Goal: Task Accomplishment & Management: Manage account settings

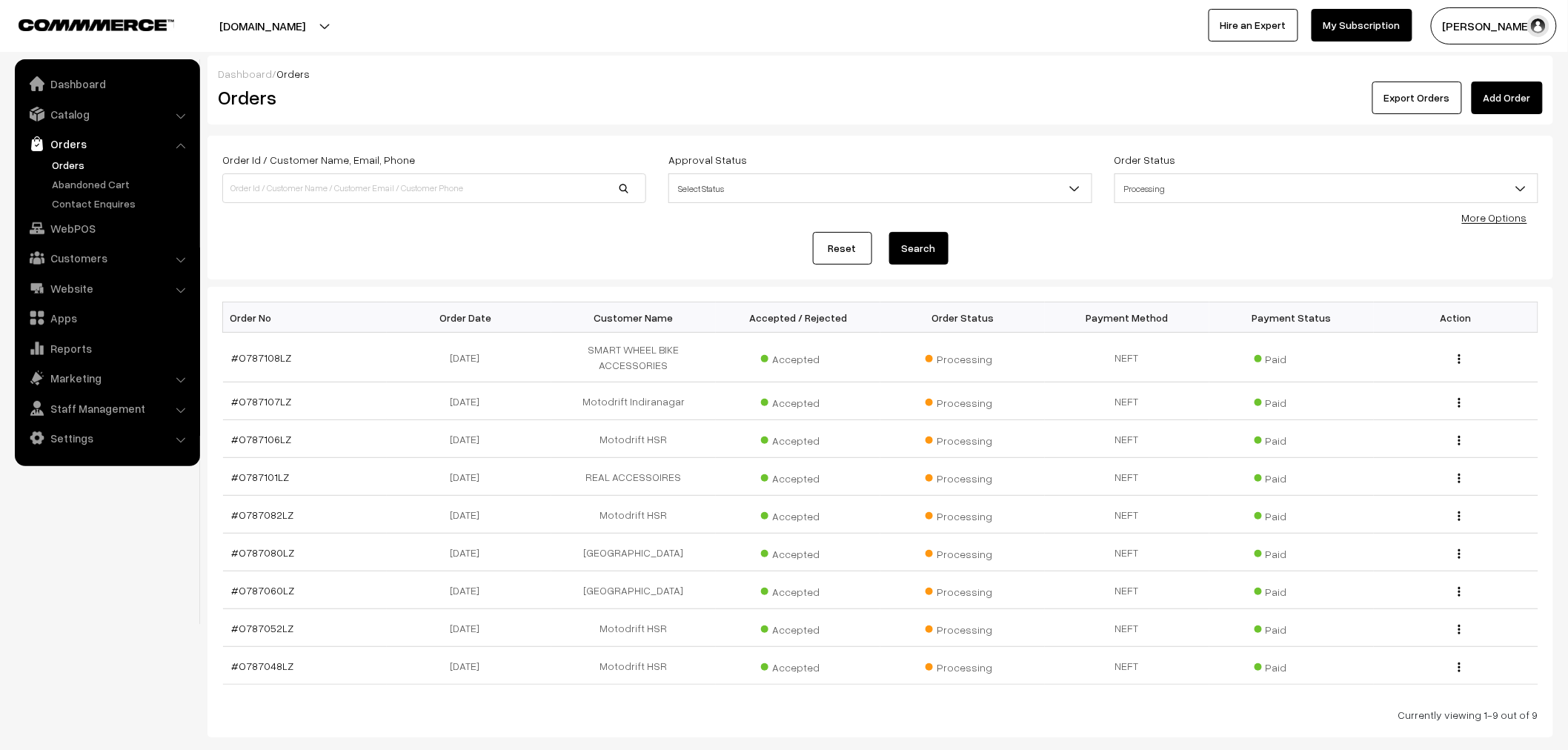
click at [63, 165] on link "Orders" at bounding box center [122, 165] width 147 height 15
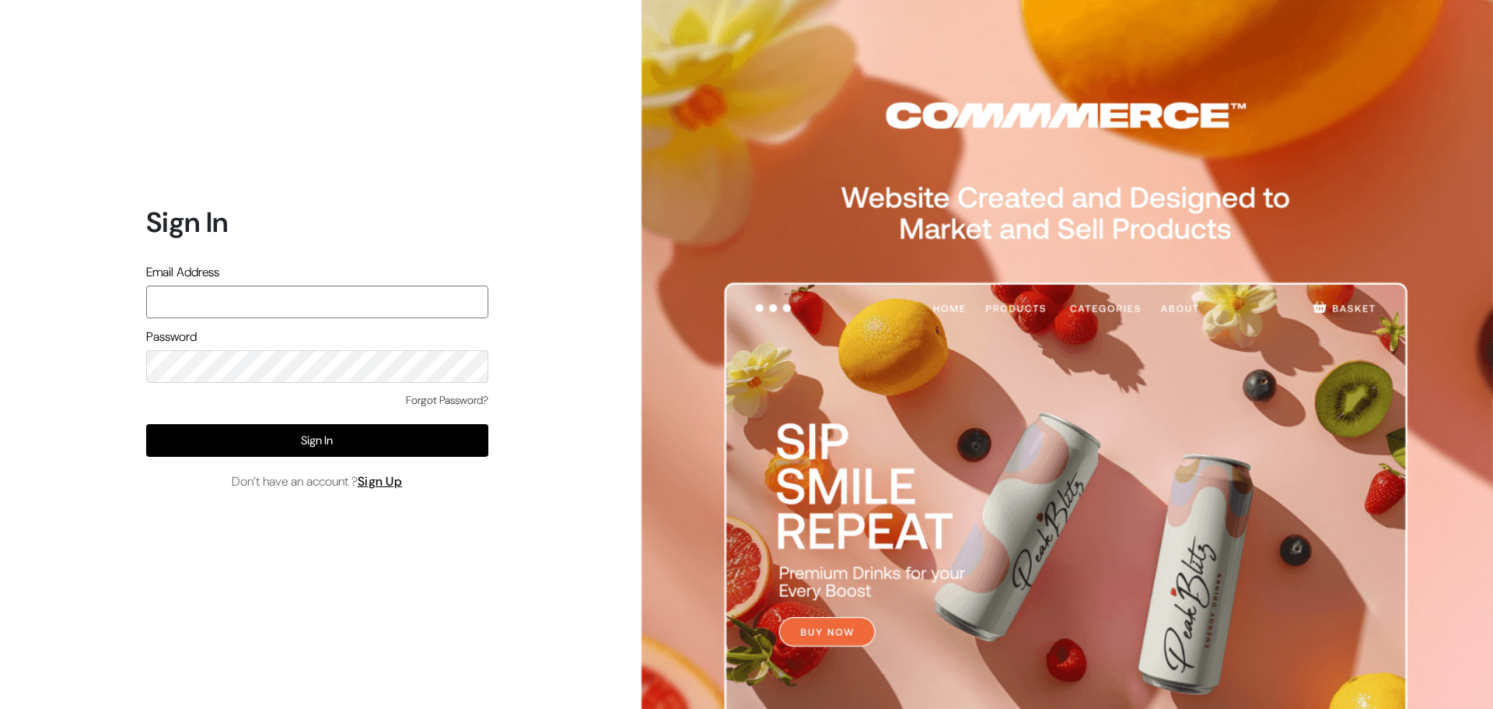
type input "ansaziz777@gmail.com"
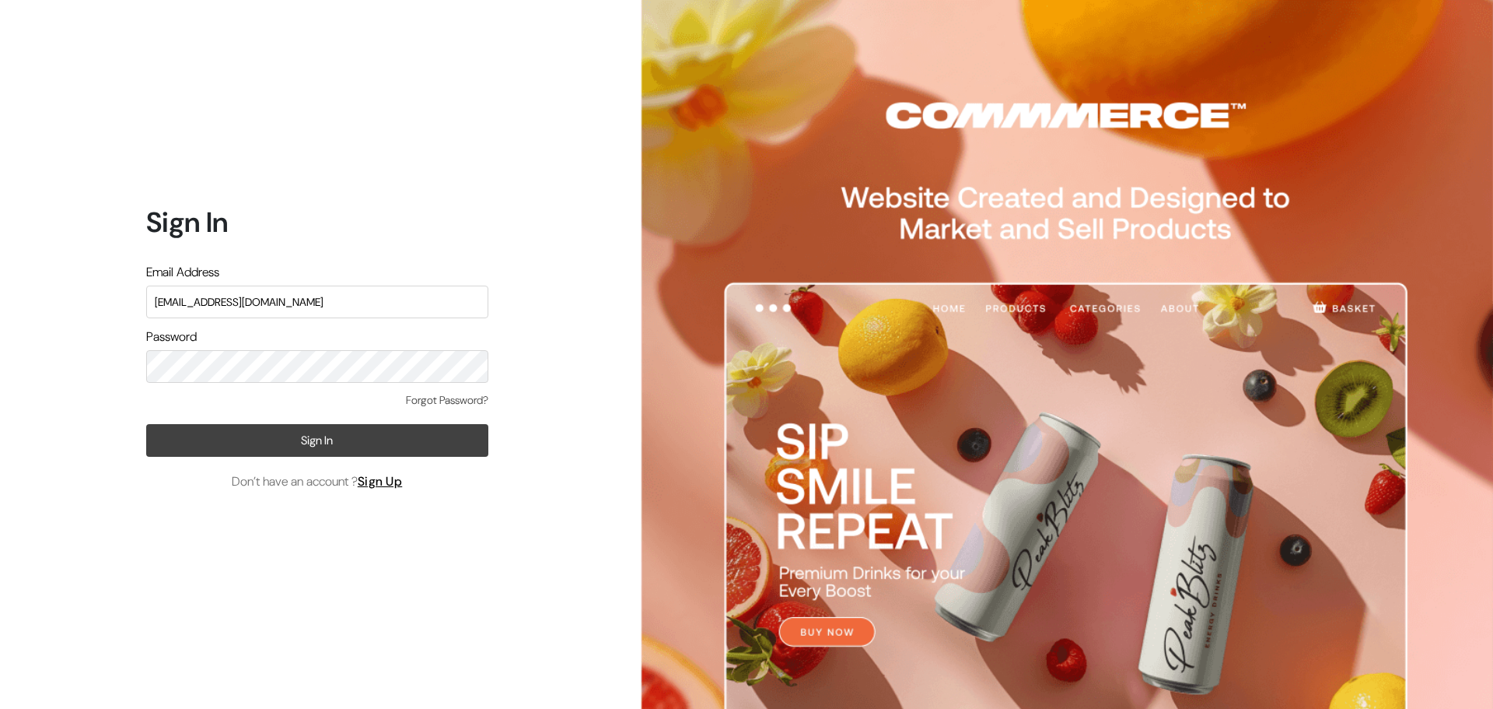
click at [474, 434] on button "Sign In" at bounding box center [317, 440] width 342 height 33
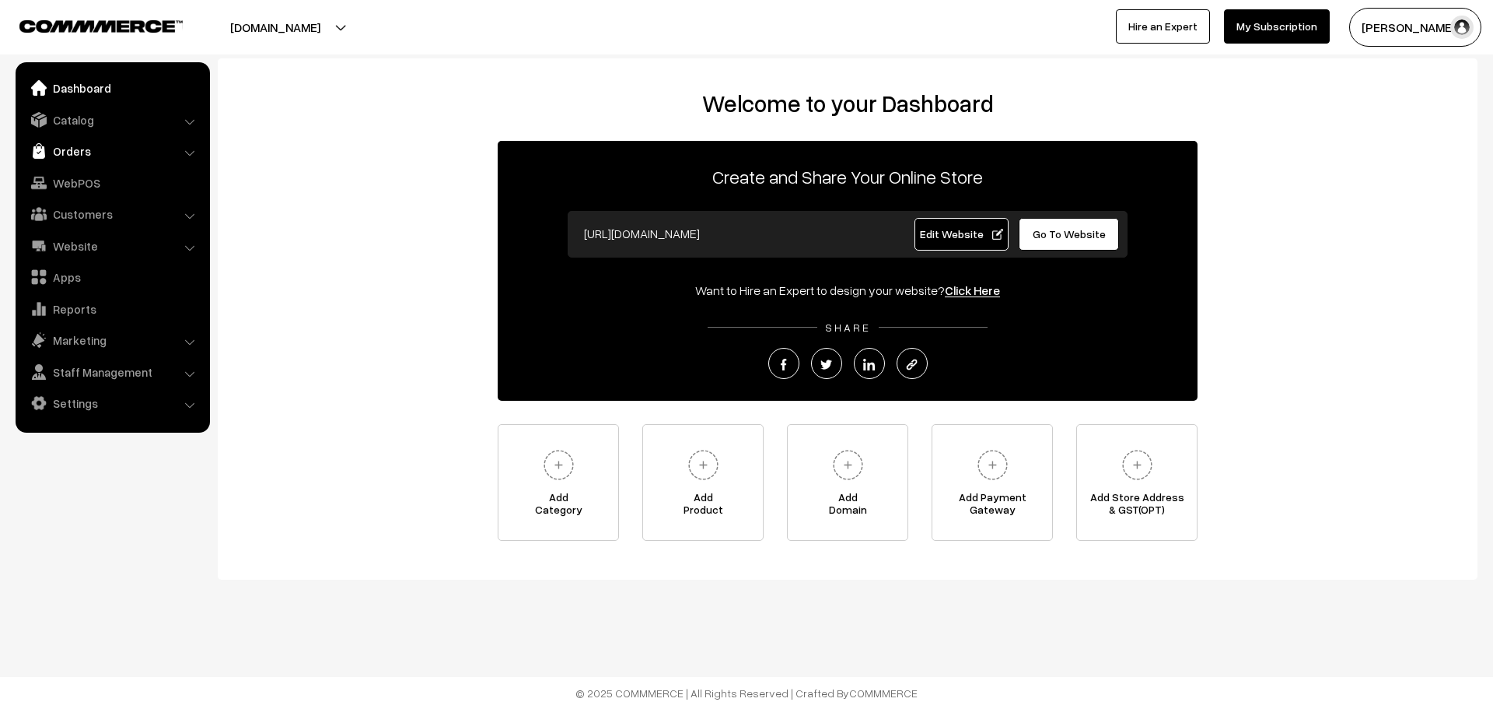
click at [74, 156] on link "Orders" at bounding box center [111, 151] width 185 height 28
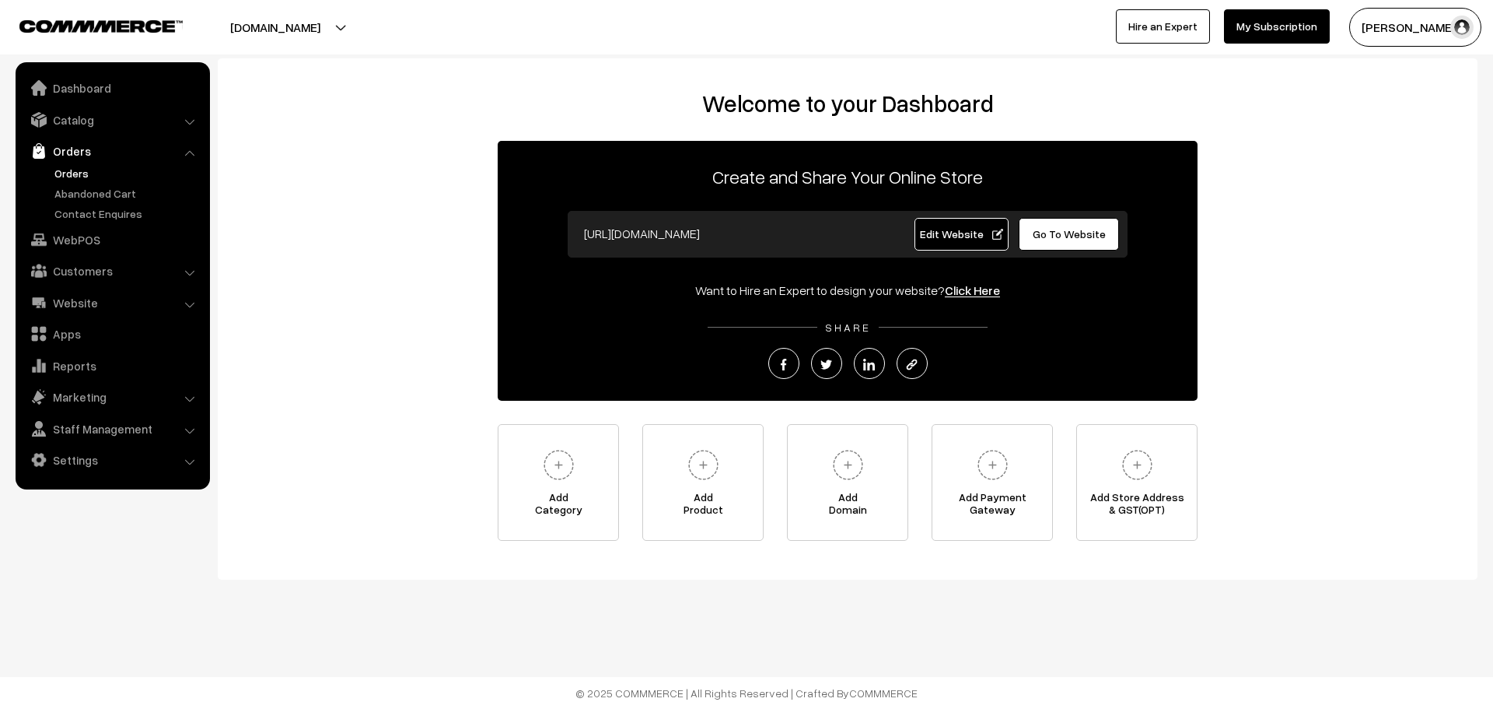
click at [72, 172] on link "Orders" at bounding box center [128, 173] width 154 height 16
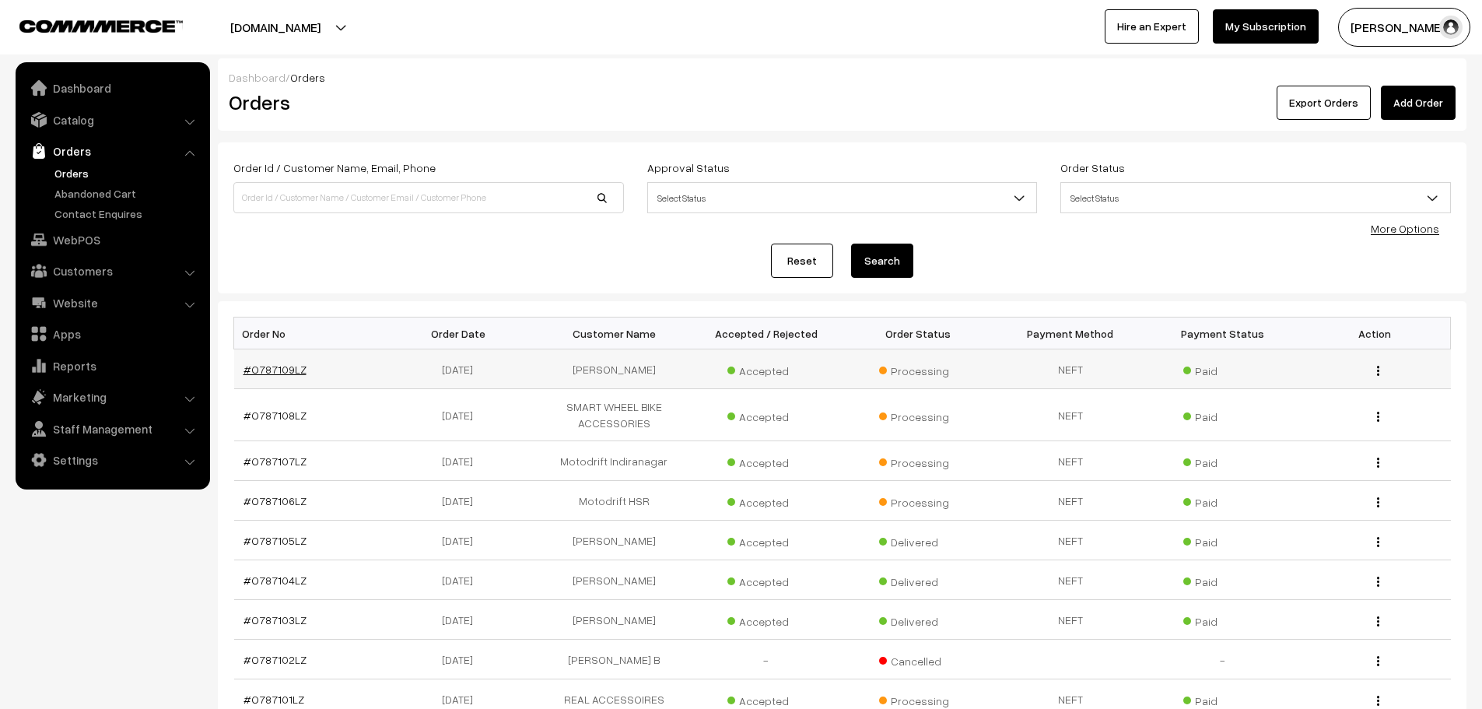
click at [275, 375] on link "#O787109LZ" at bounding box center [274, 368] width 63 height 13
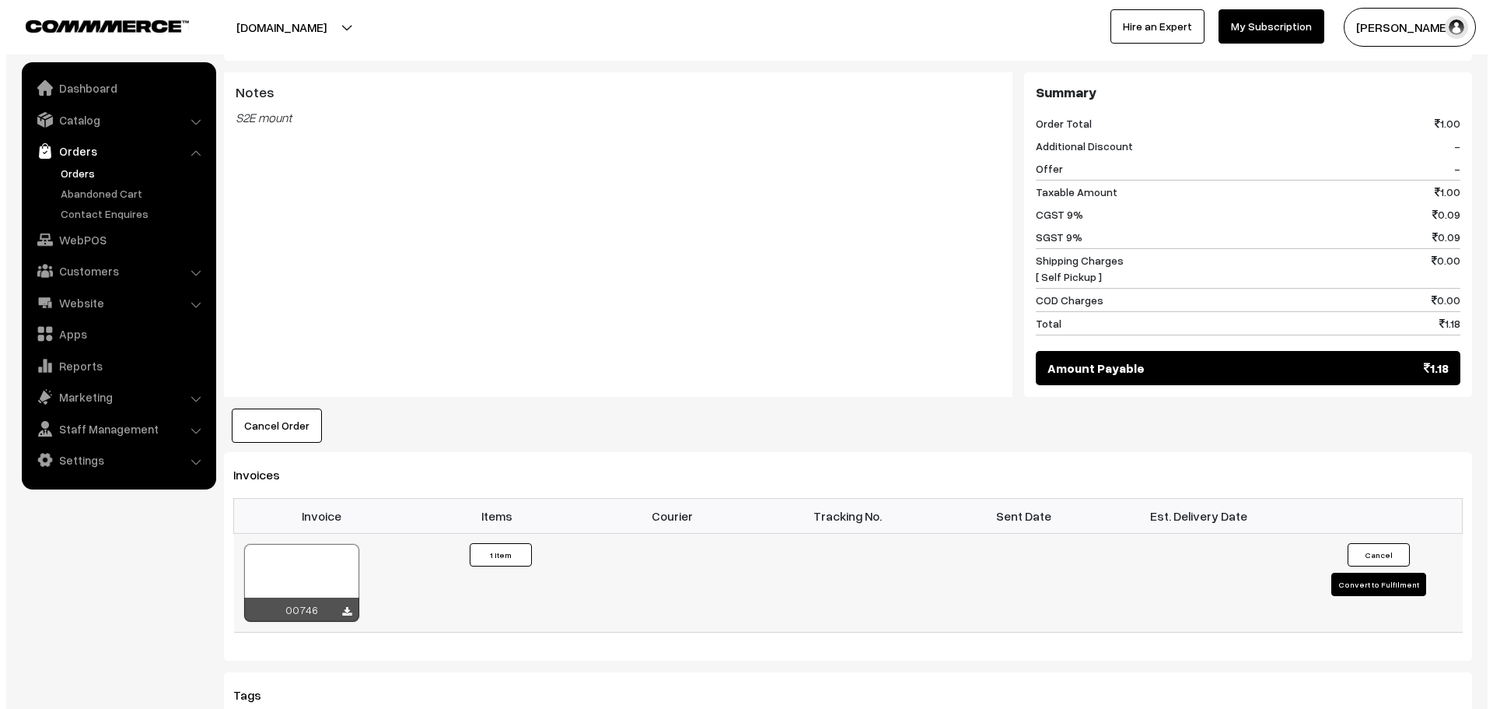
scroll to position [700, 0]
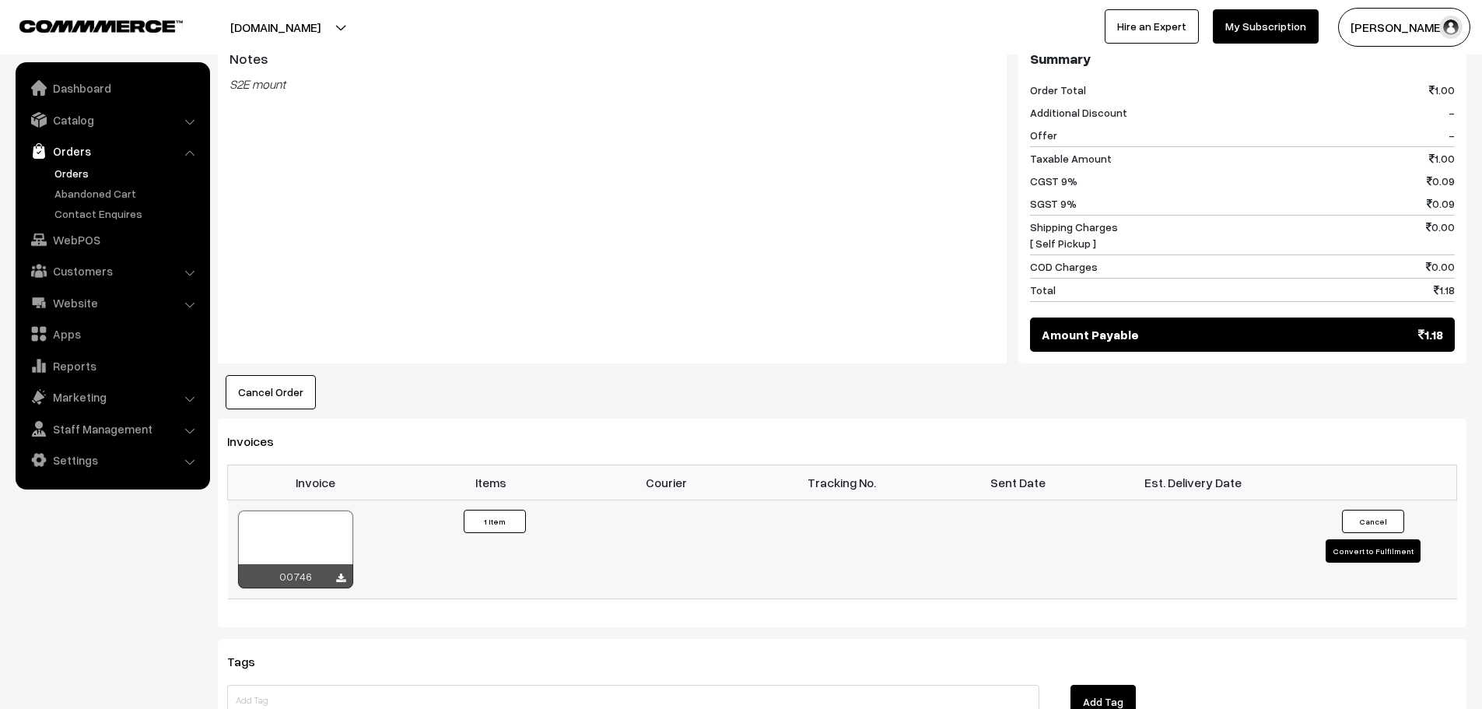
click at [1354, 539] on button "Convert to Fulfilment" at bounding box center [1372, 550] width 95 height 23
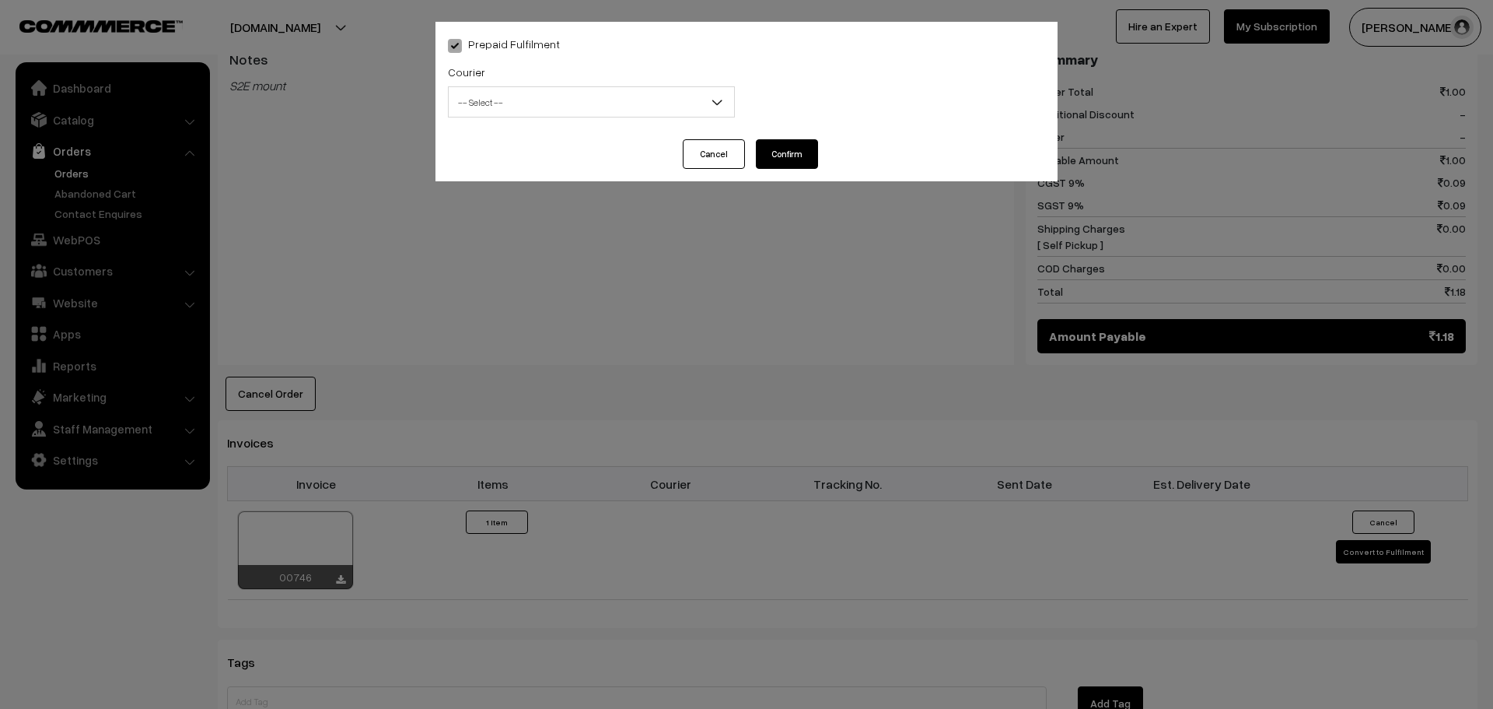
click at [525, 111] on span "-- Select --" at bounding box center [591, 102] width 285 height 27
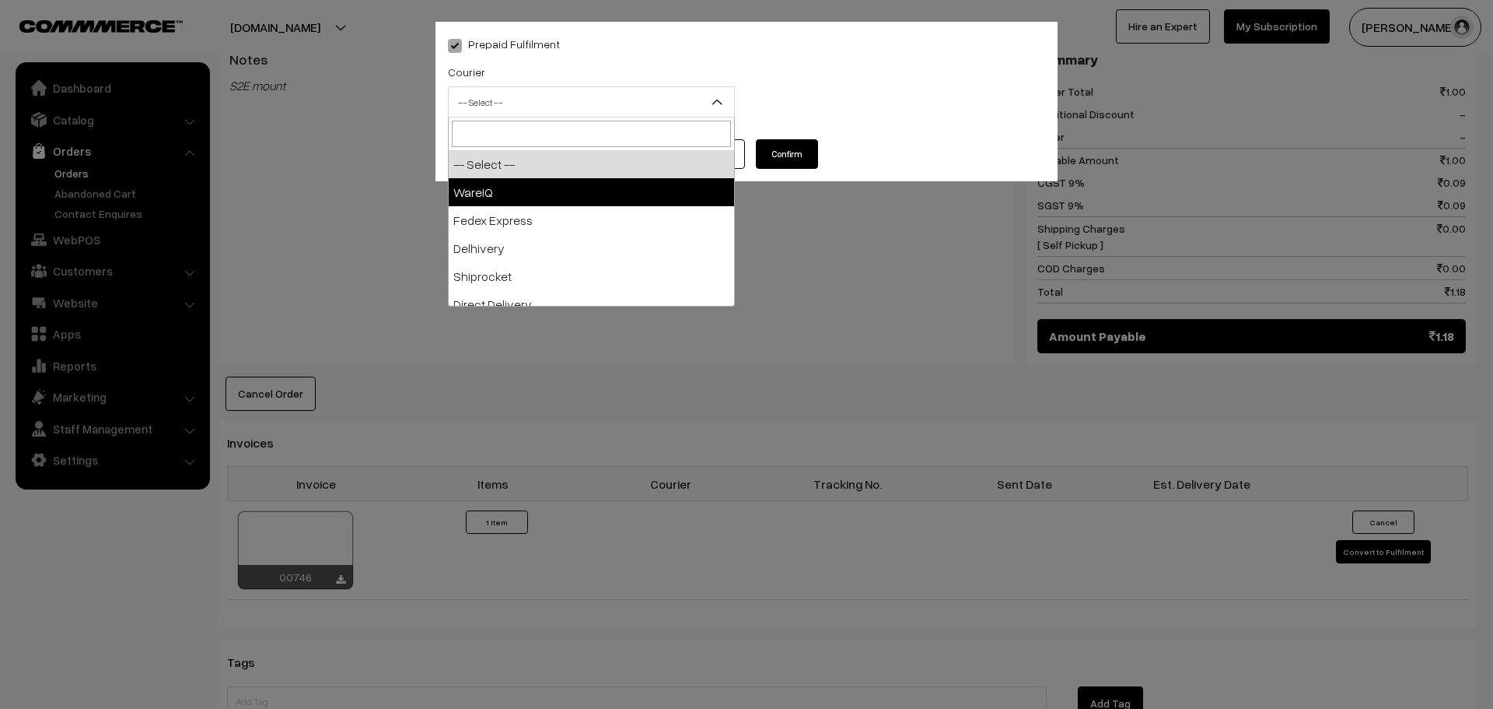
select select "1"
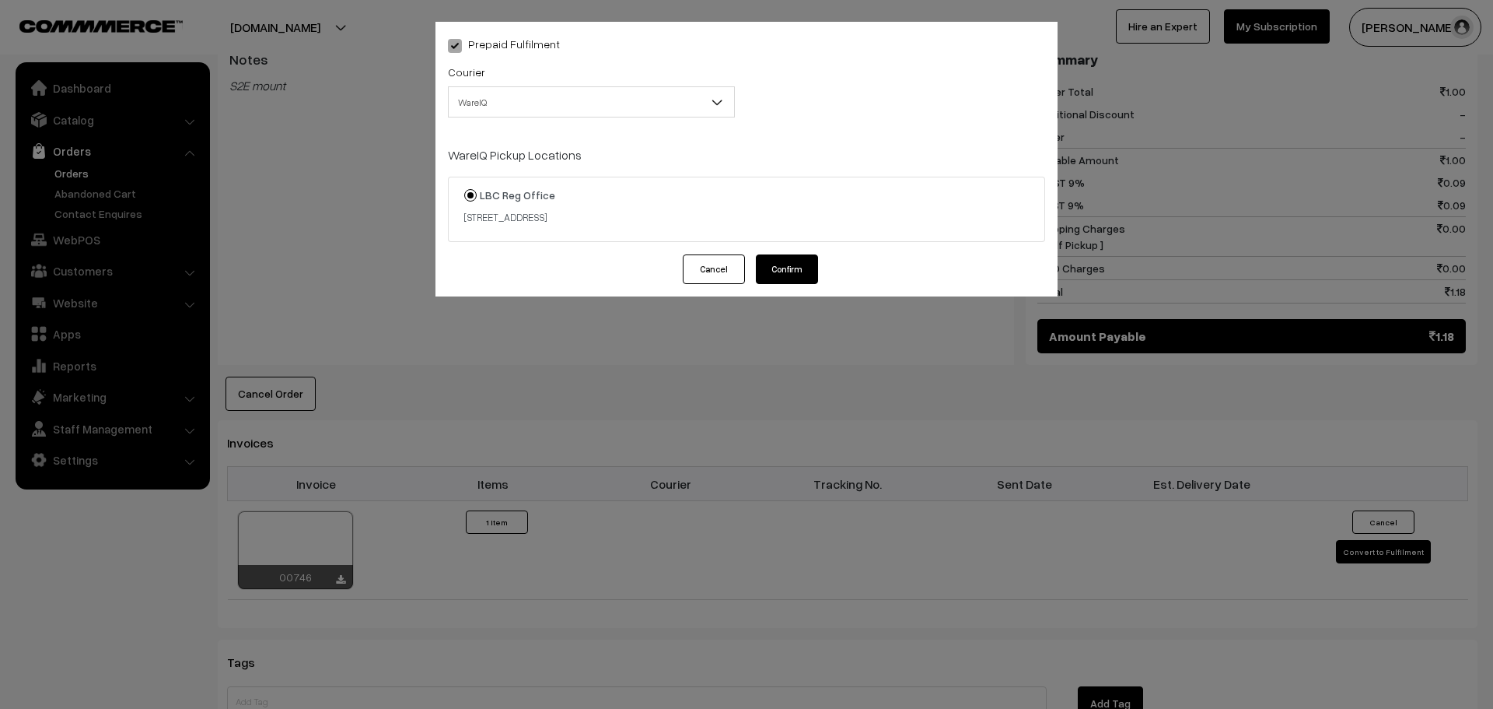
click at [787, 268] on button "Confirm" at bounding box center [787, 269] width 62 height 30
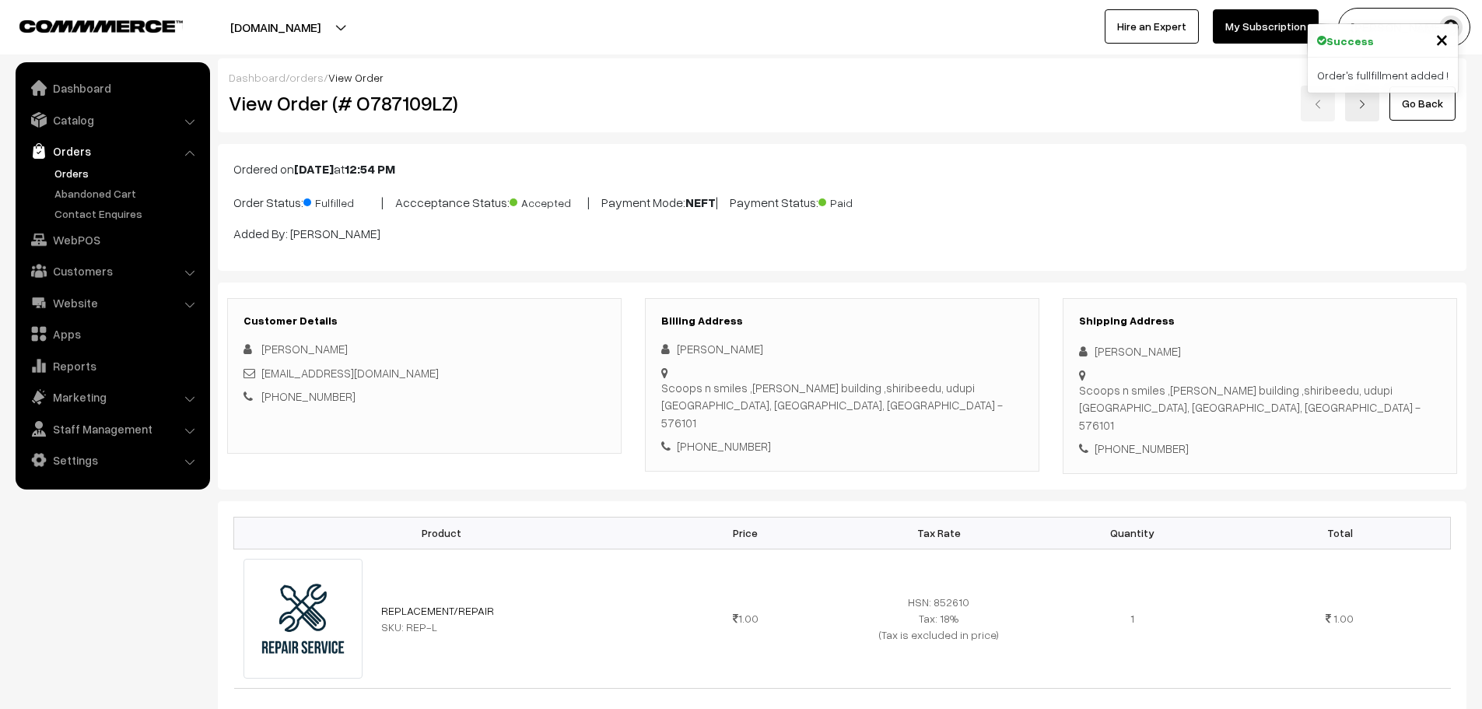
scroll to position [700, 0]
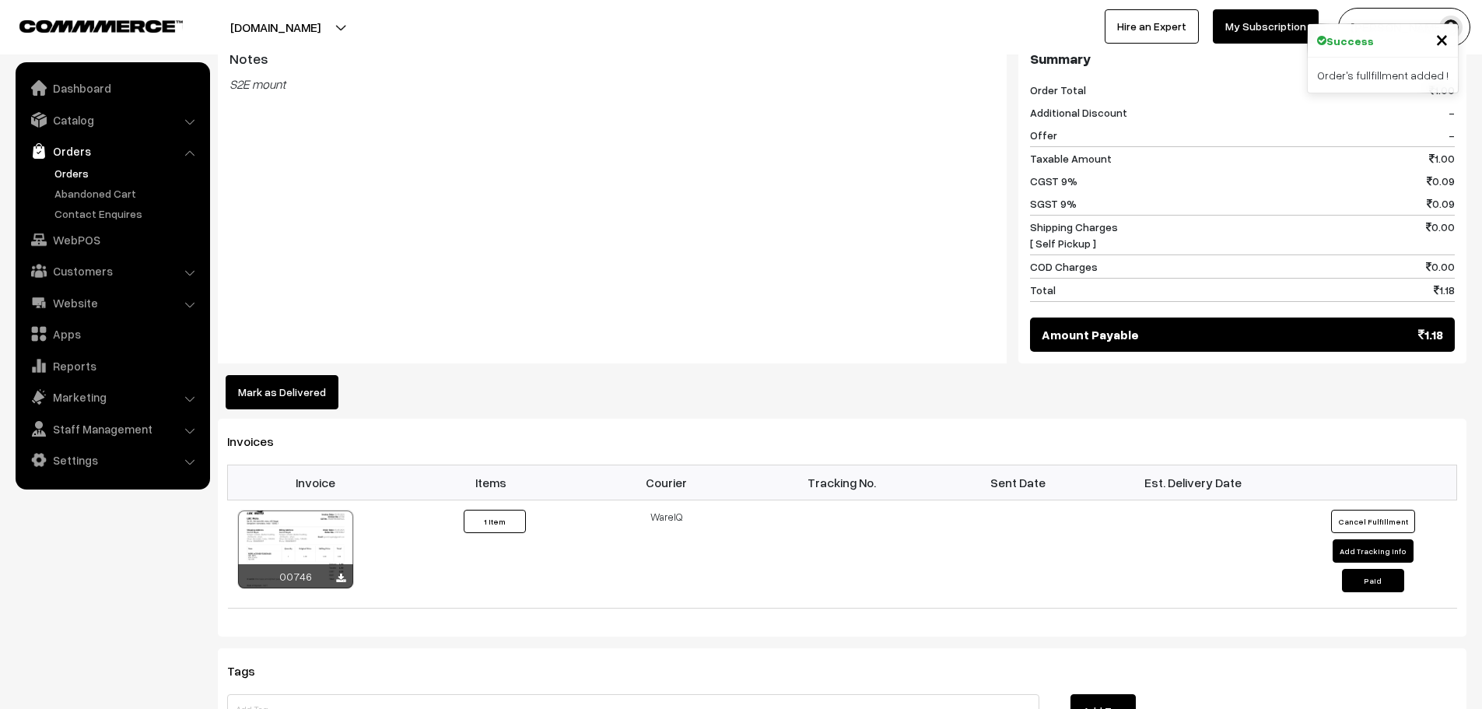
click at [70, 172] on link "Orders" at bounding box center [128, 173] width 154 height 16
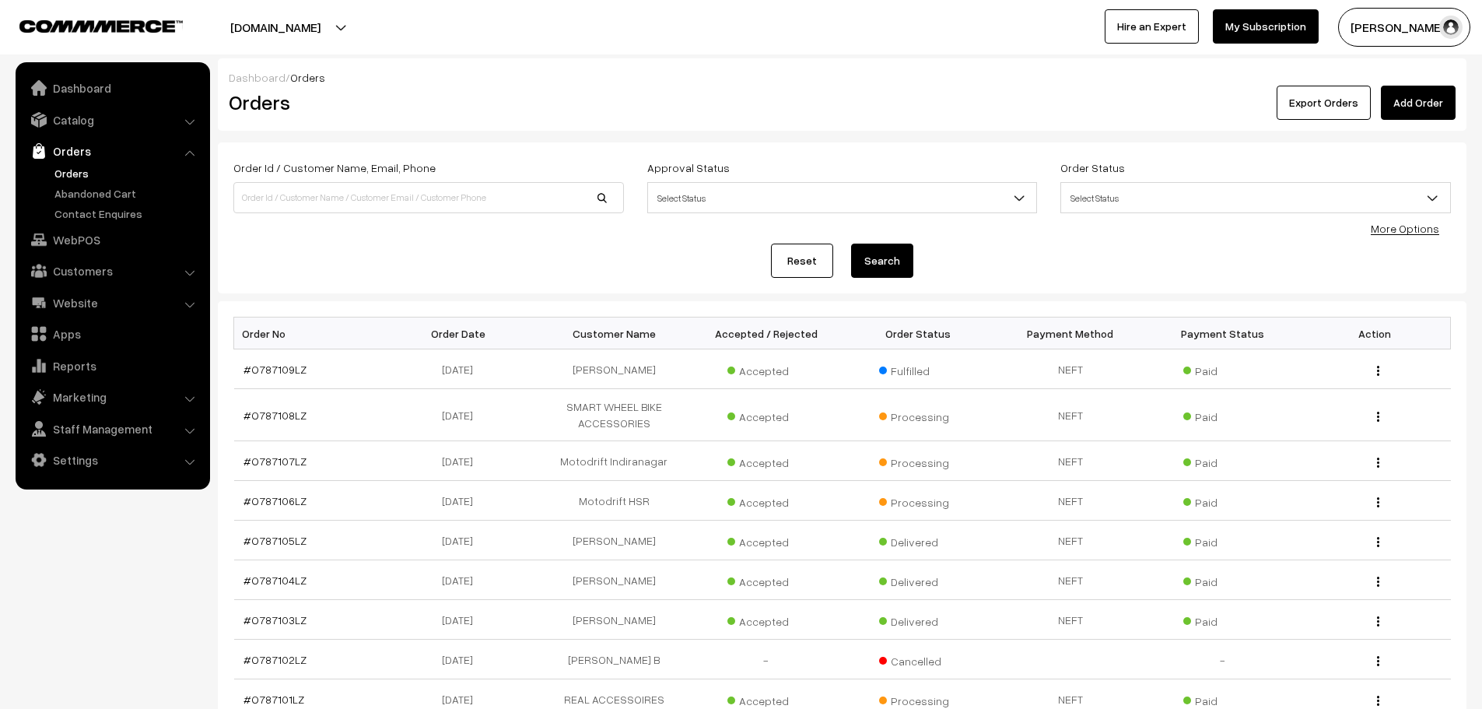
click at [1410, 100] on link "Add Order" at bounding box center [1418, 103] width 75 height 34
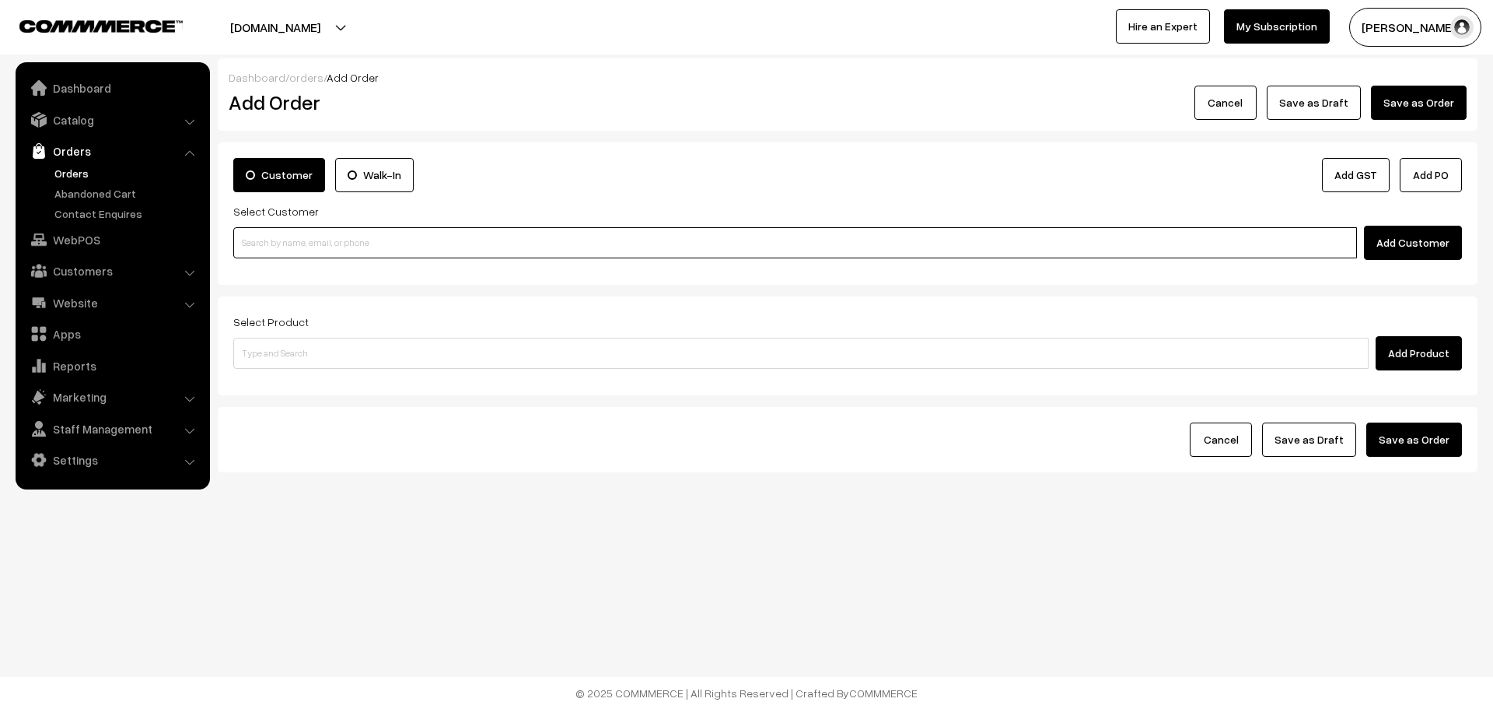
click at [557, 256] on input at bounding box center [795, 242] width 1124 height 31
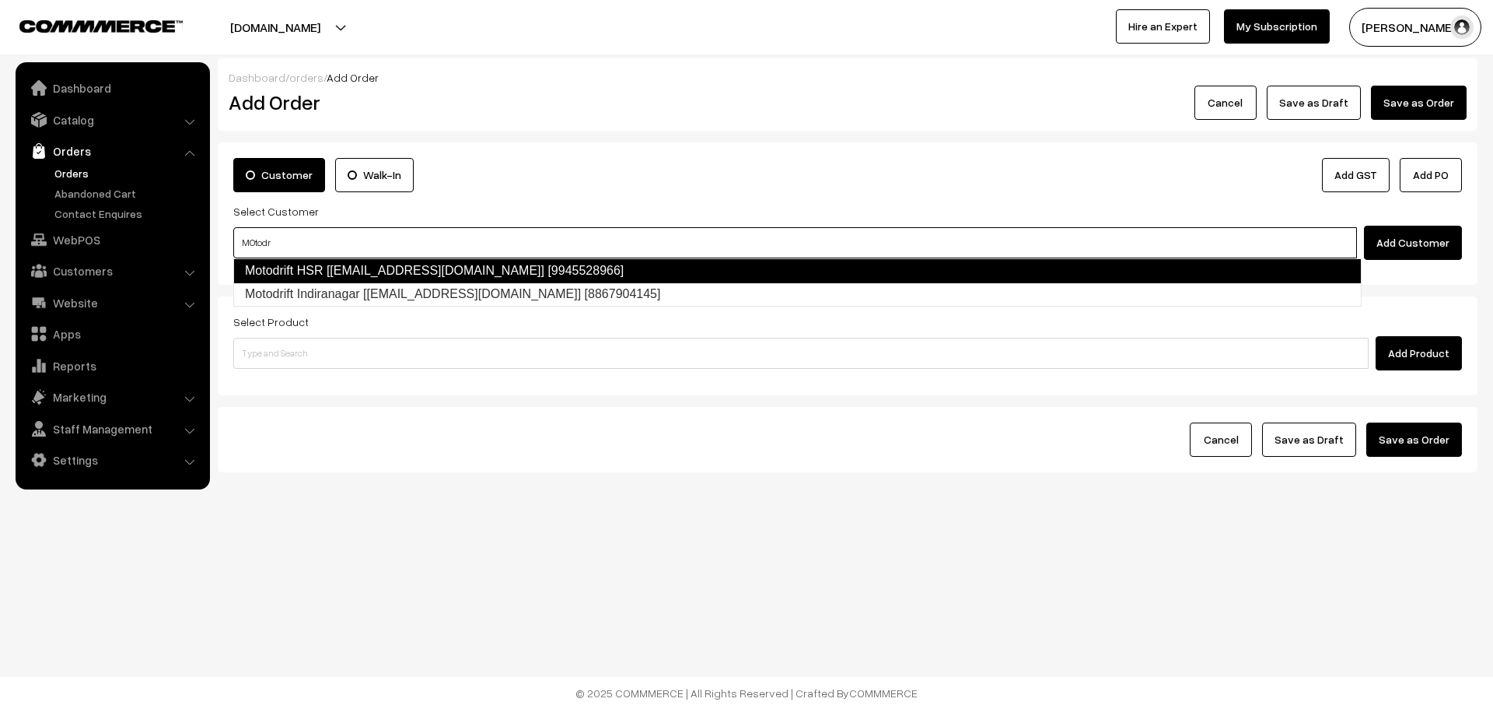
click at [418, 271] on link "Motodrift HSR [motodriftbangalore@gmail.com] [9945528966]" at bounding box center [797, 270] width 1129 height 25
type input "MOtodr"
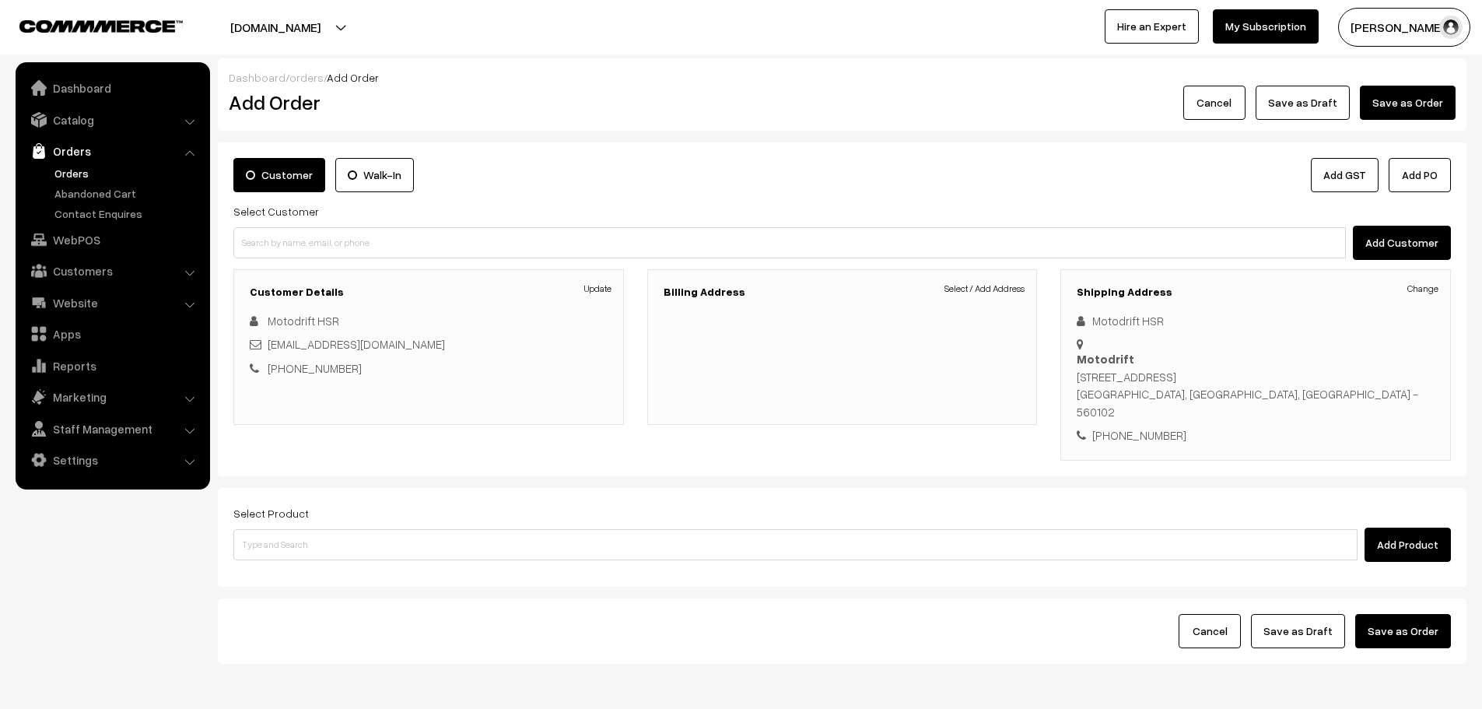
click at [979, 298] on h3 "Billing Address" at bounding box center [842, 291] width 358 height 13
click at [975, 296] on h3 "Billing Address" at bounding box center [842, 291] width 358 height 13
click at [974, 283] on link "Select / Add Address" at bounding box center [984, 289] width 80 height 14
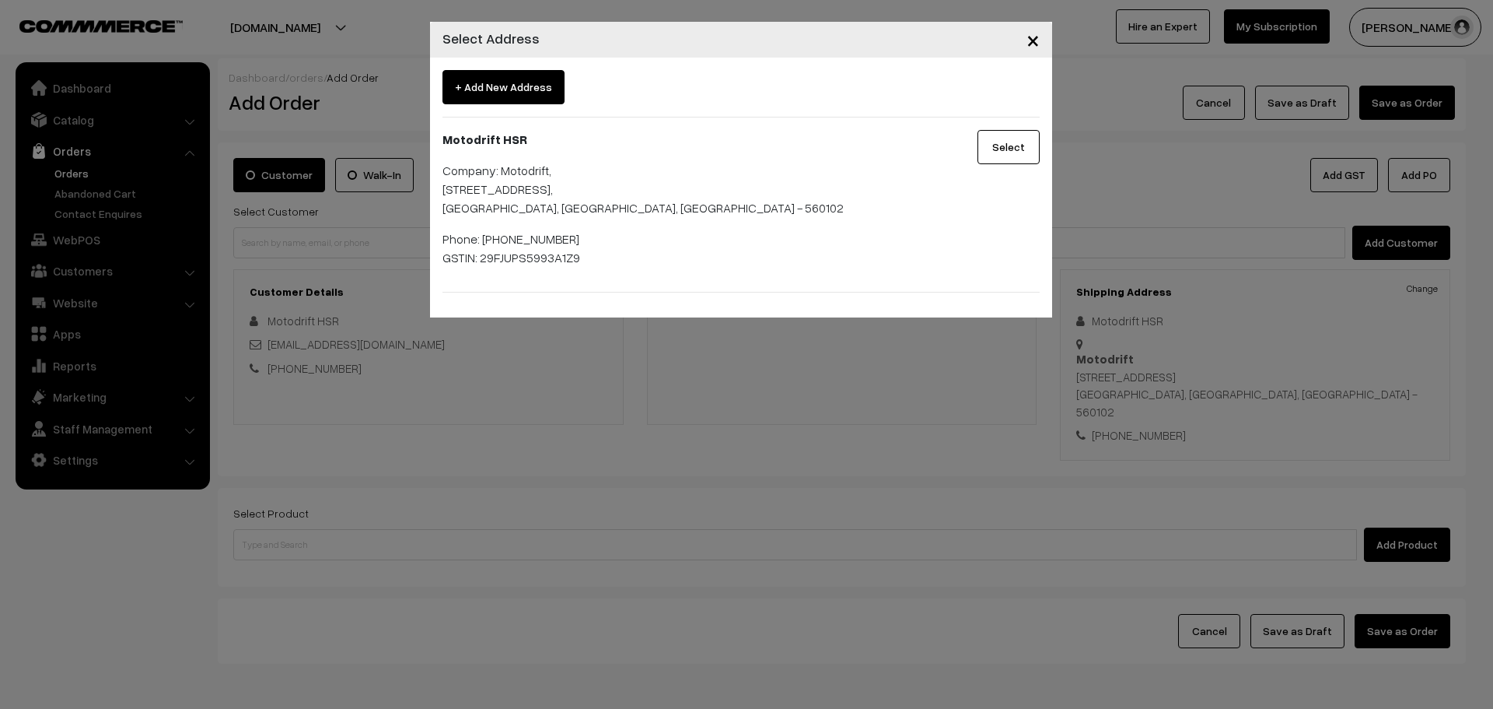
click at [999, 152] on button "Select" at bounding box center [1009, 147] width 62 height 34
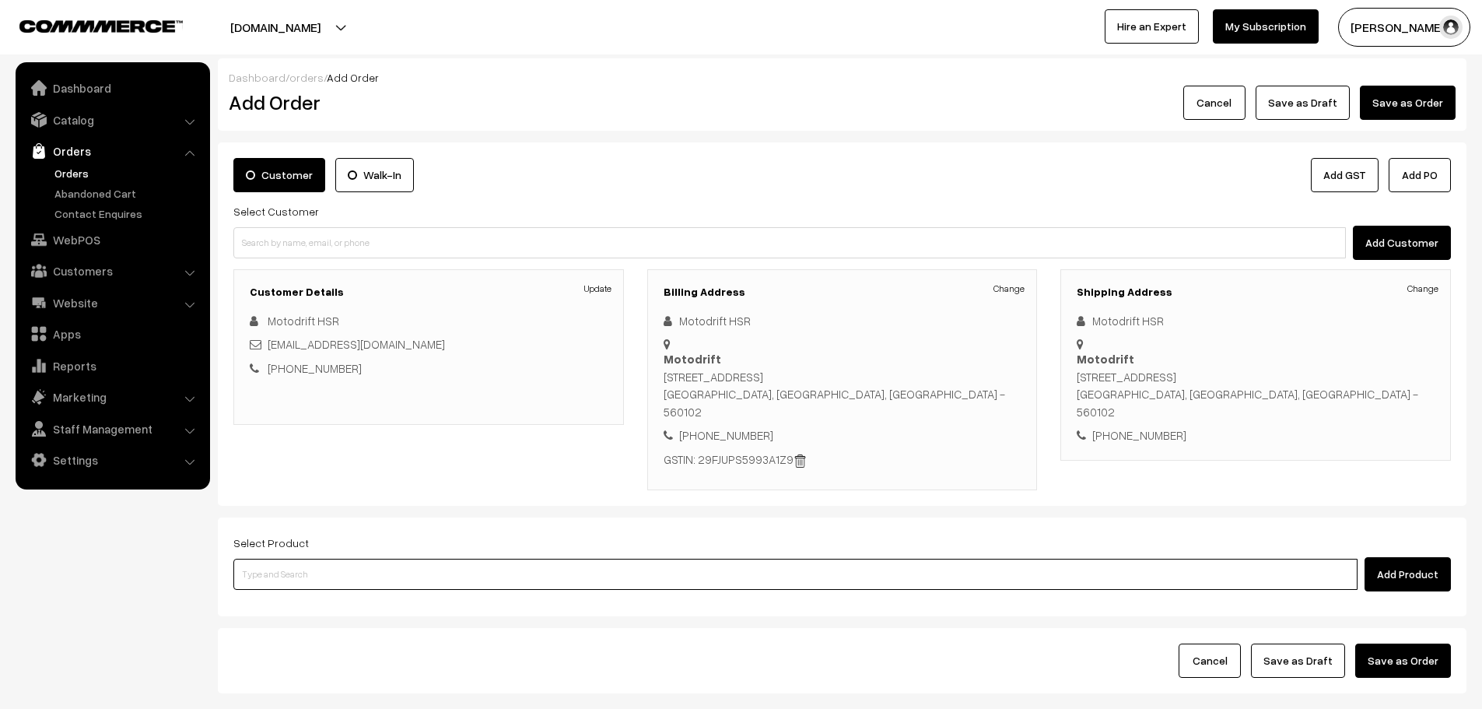
click at [432, 558] on input at bounding box center [795, 573] width 1124 height 31
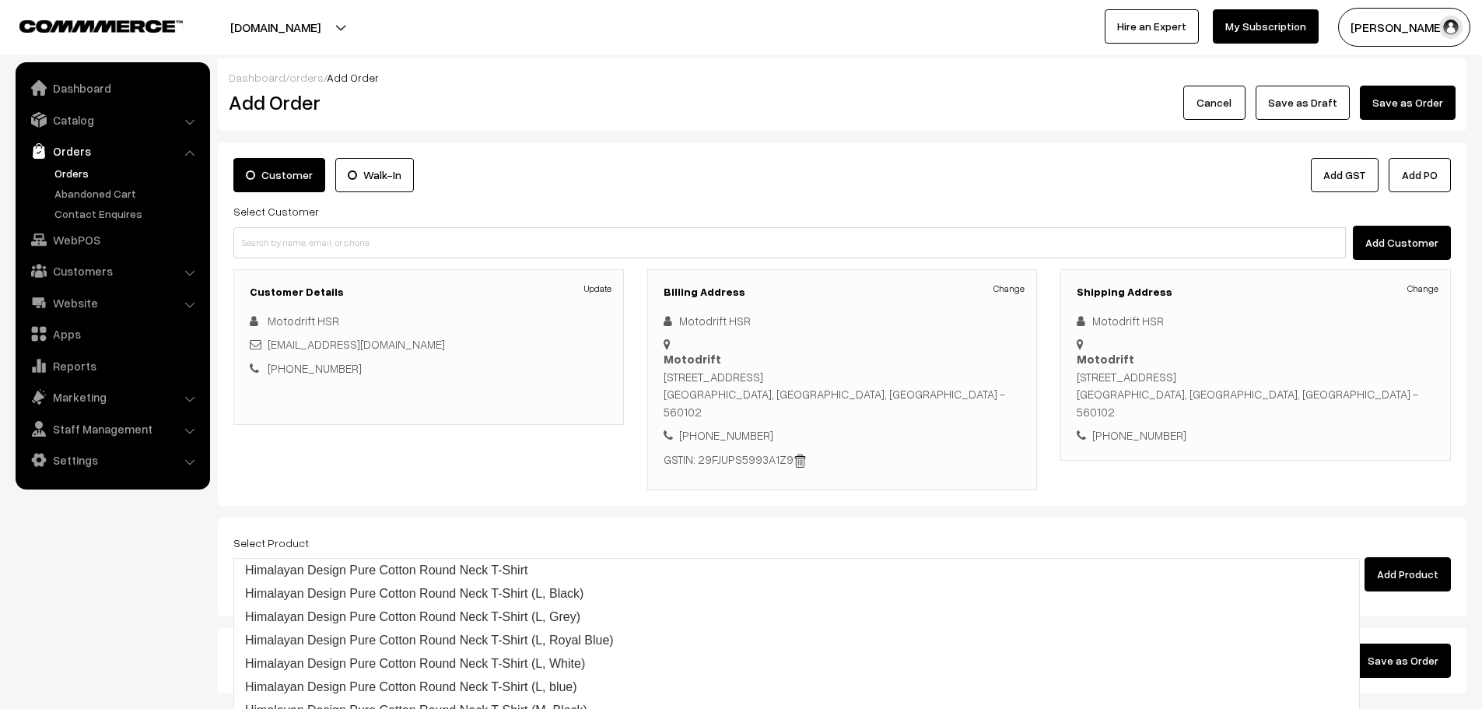
type input "replacem"
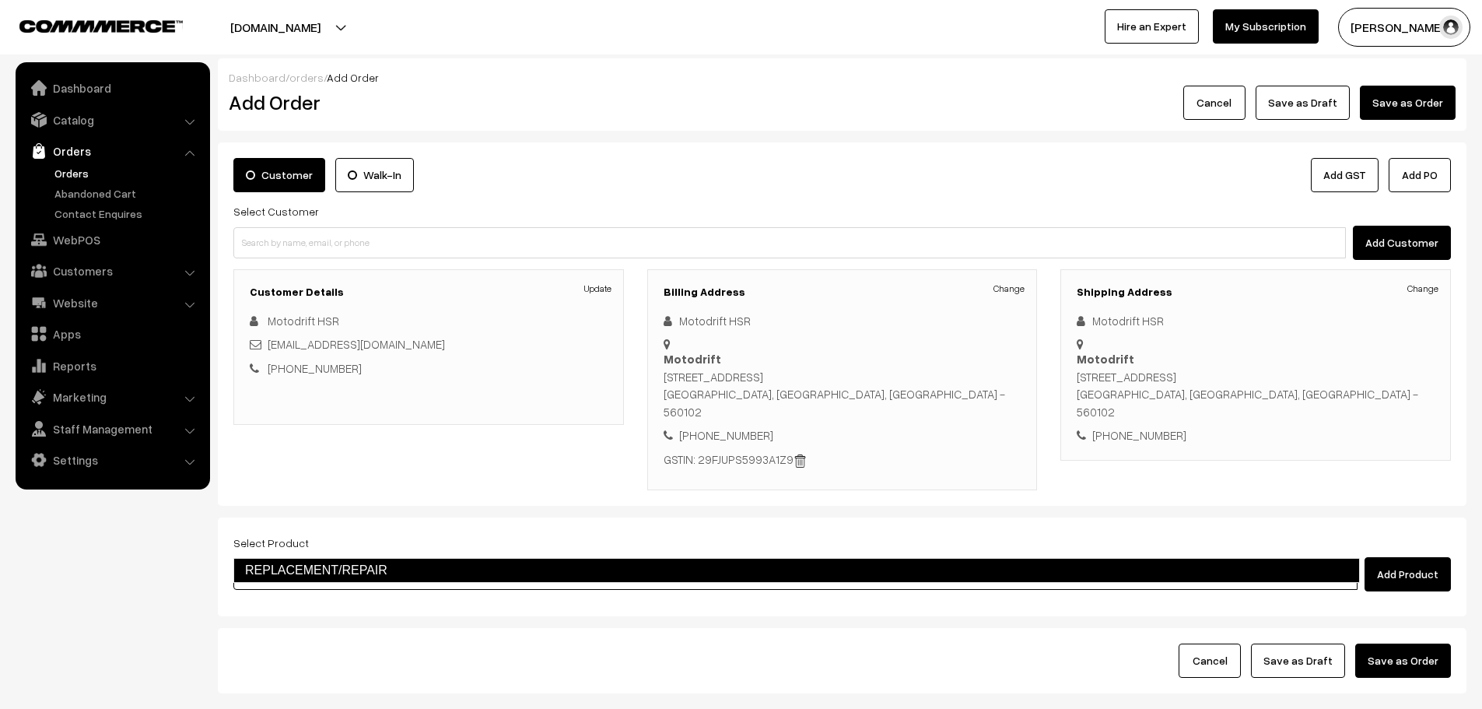
click at [433, 562] on link "REPLACEMENT/REPAIR" at bounding box center [796, 570] width 1126 height 25
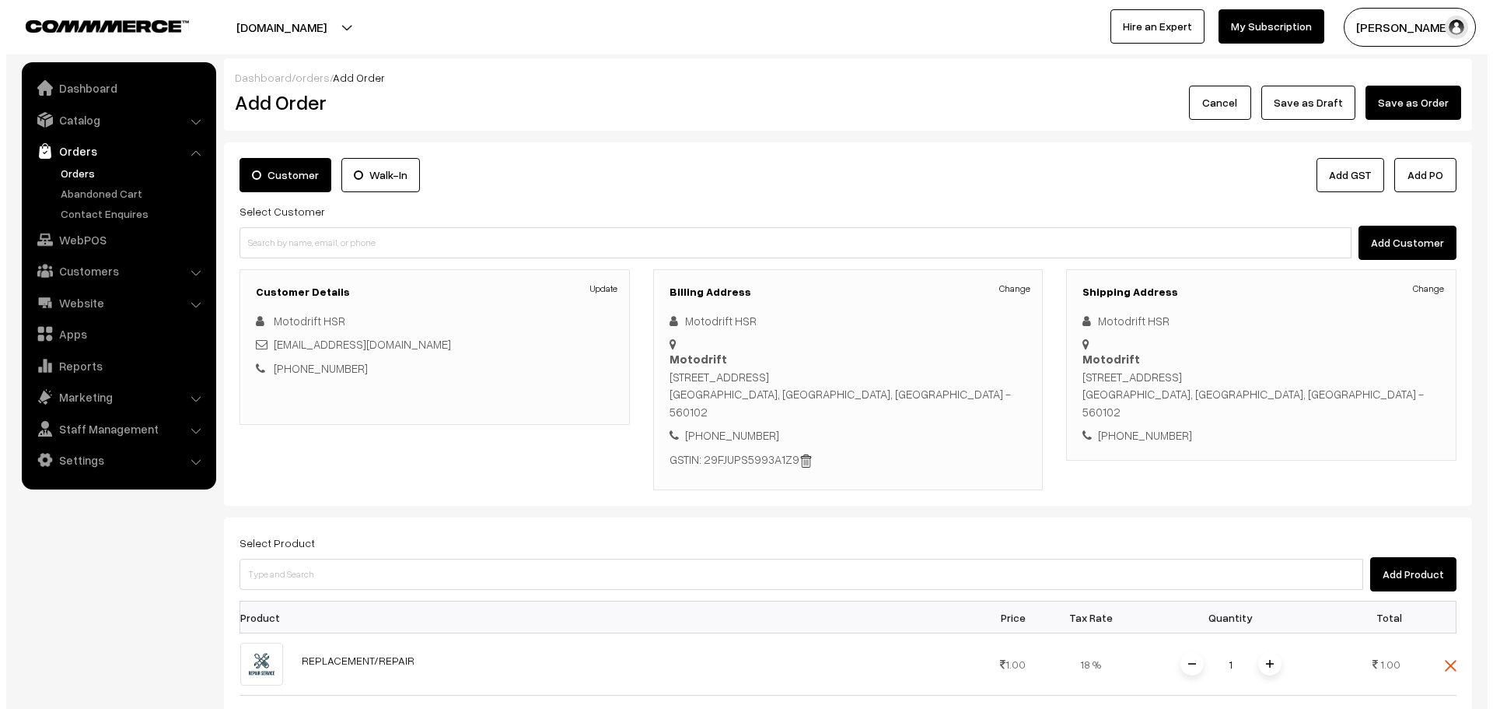
scroll to position [311, 0]
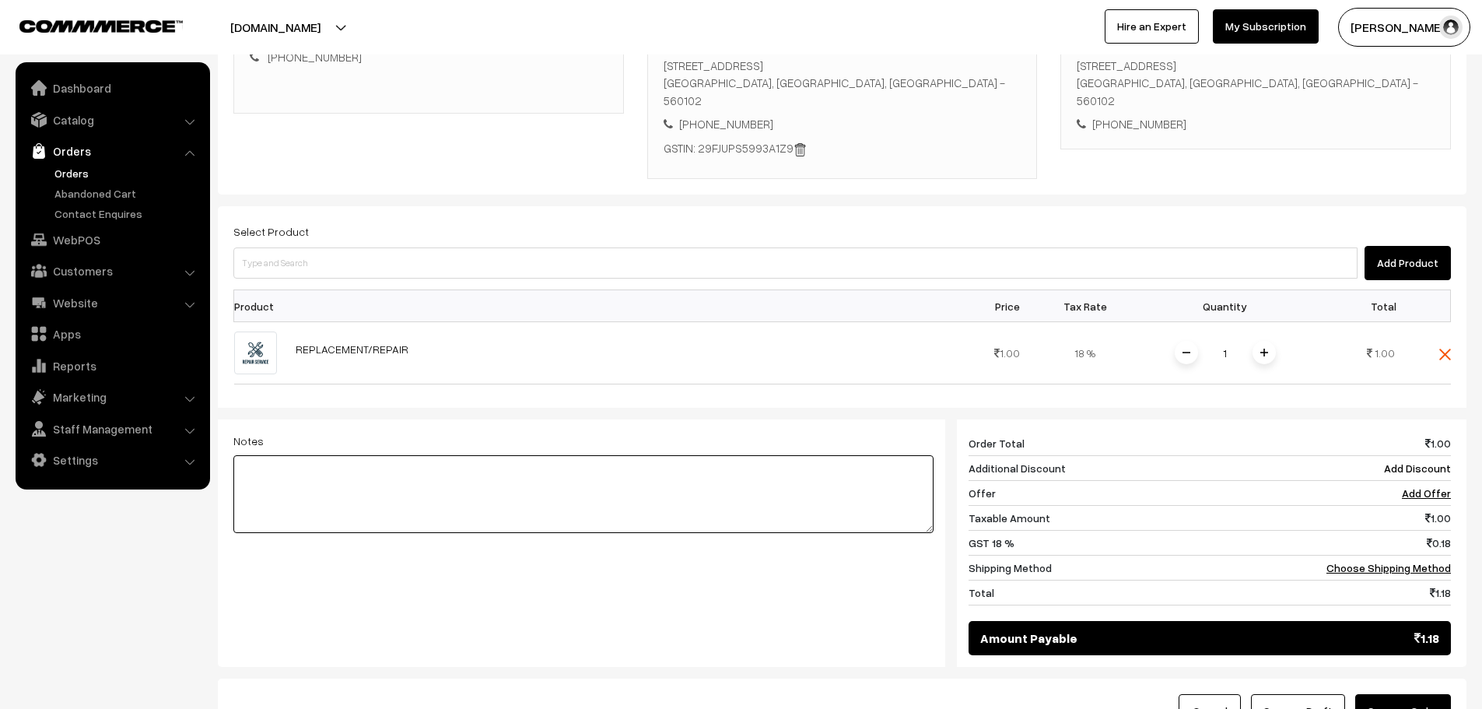
click at [408, 455] on textarea at bounding box center [583, 494] width 700 height 78
type textarea "1x S3 1x M3 1x E3"
click at [1425, 694] on button "Save as Order" at bounding box center [1403, 711] width 96 height 34
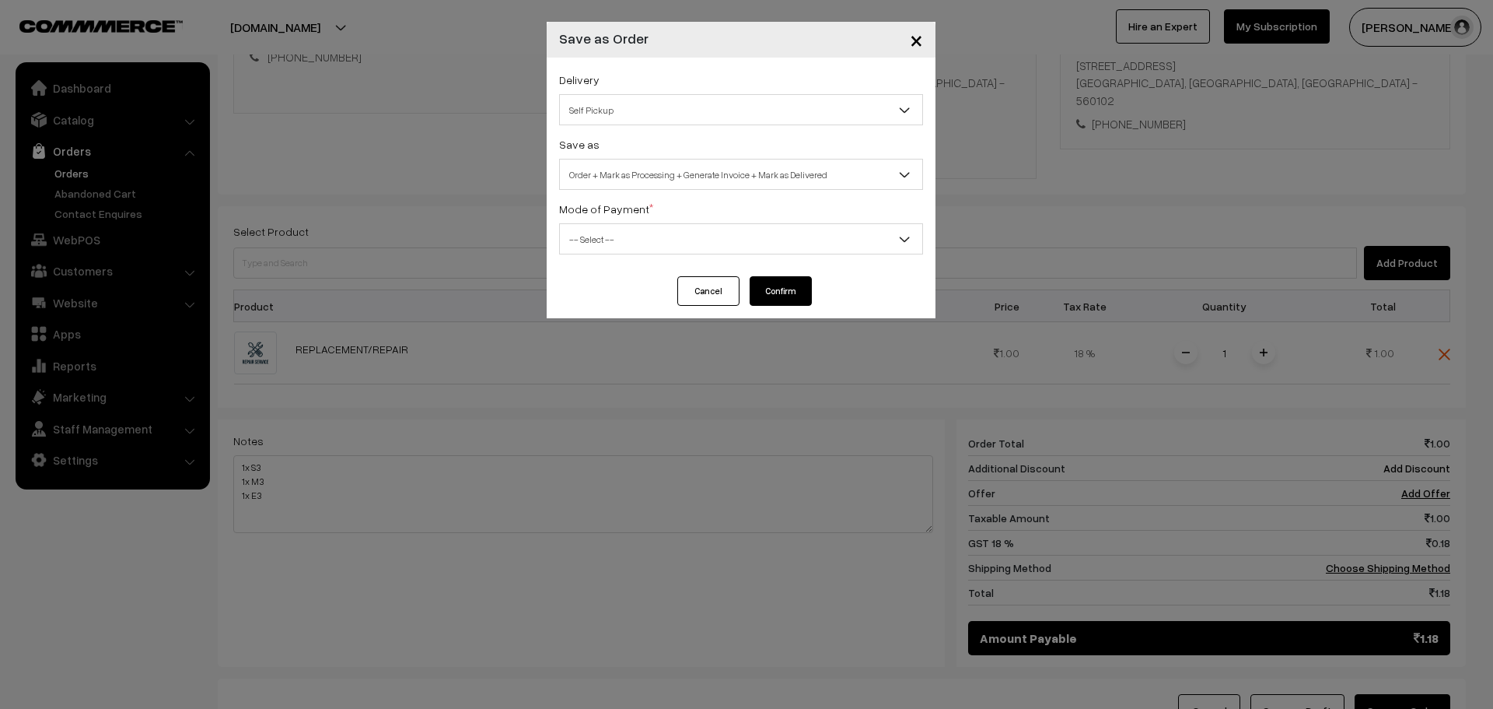
click at [660, 114] on span "Self Pickup" at bounding box center [741, 109] width 362 height 27
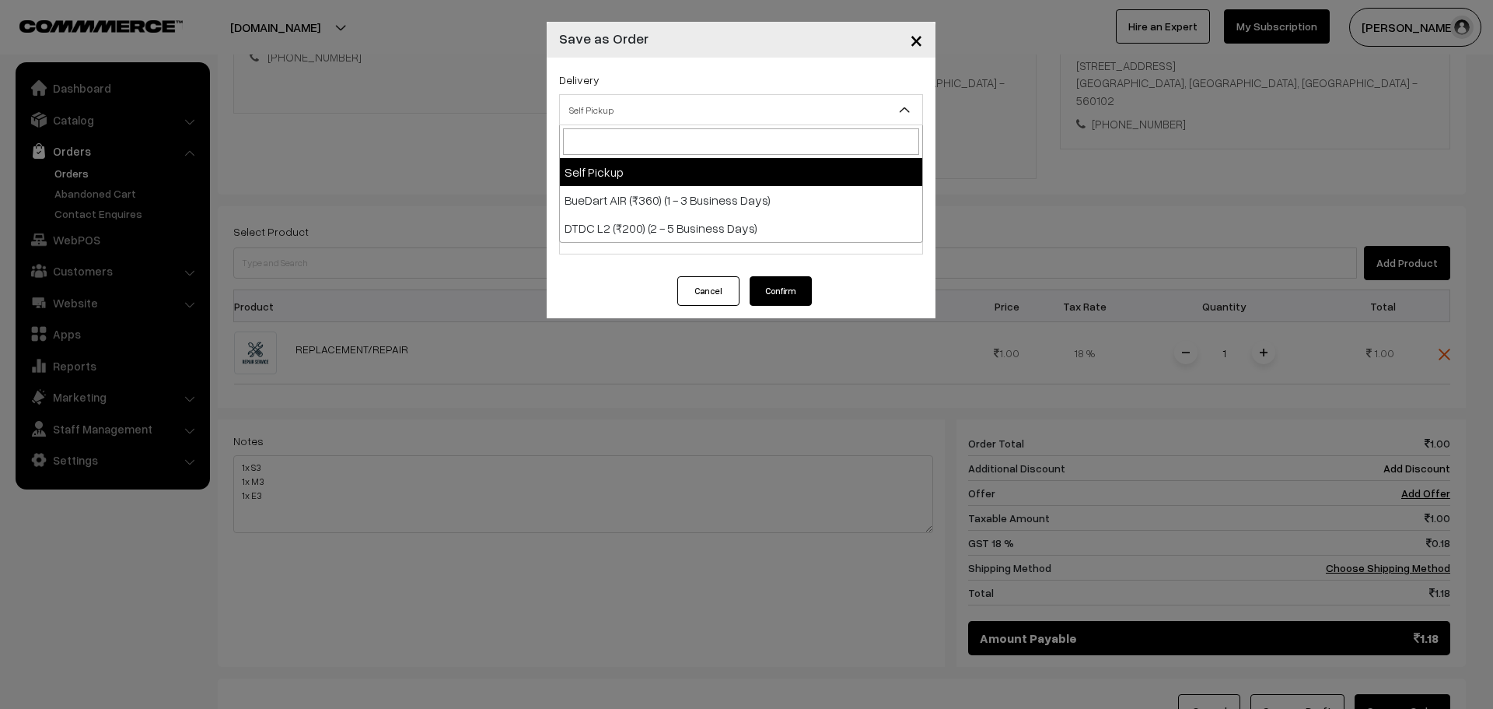
click at [661, 106] on span "Self Pickup" at bounding box center [741, 109] width 362 height 27
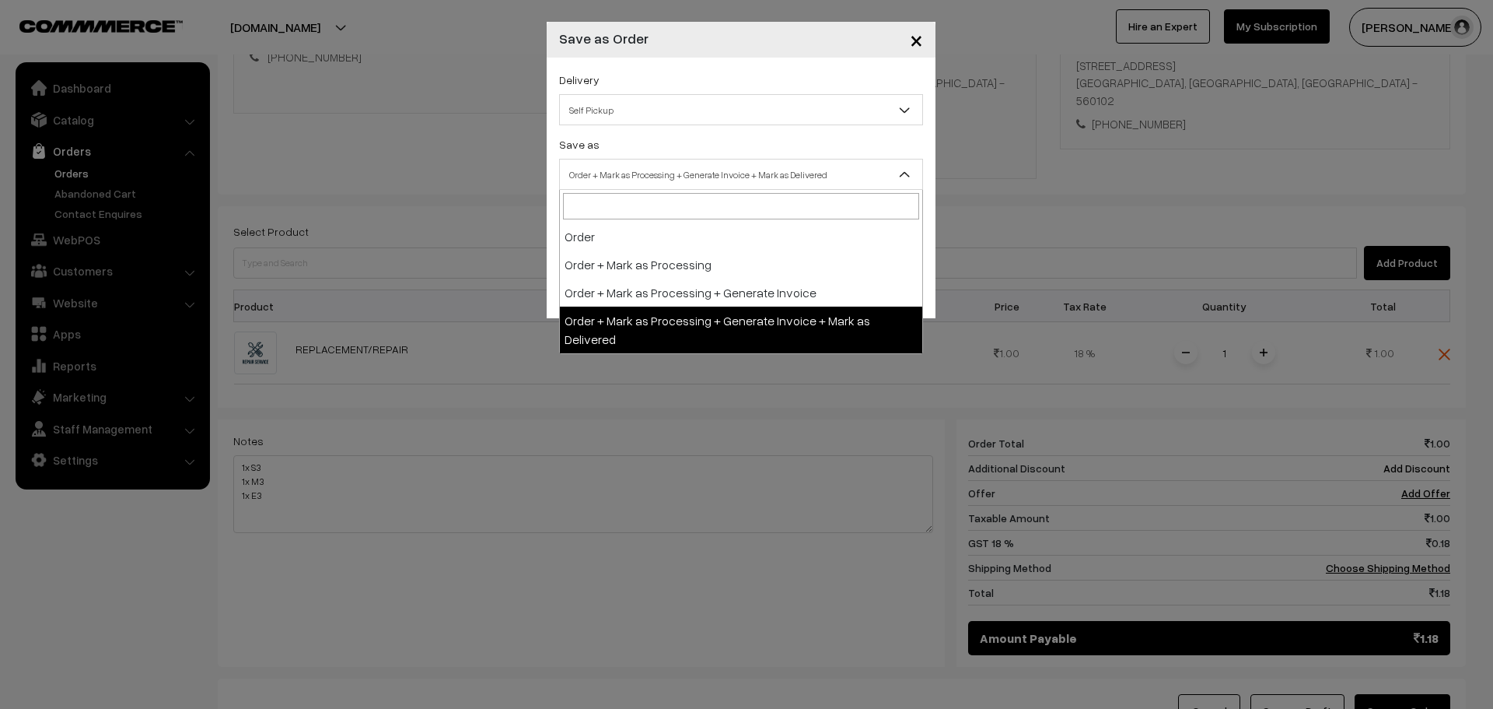
click at [639, 184] on span "Order + Mark as Processing + Generate Invoice + Mark as Delivered" at bounding box center [741, 174] width 362 height 27
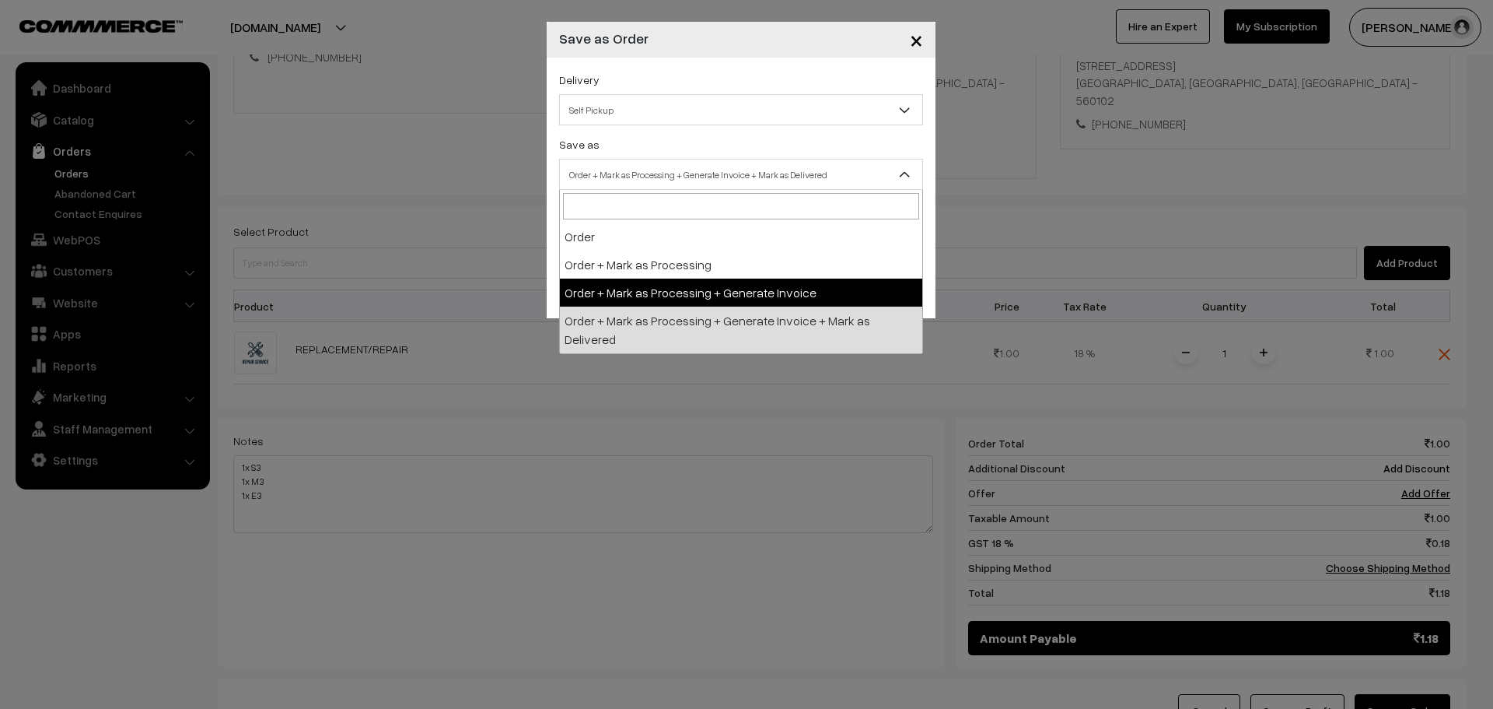
select select "3"
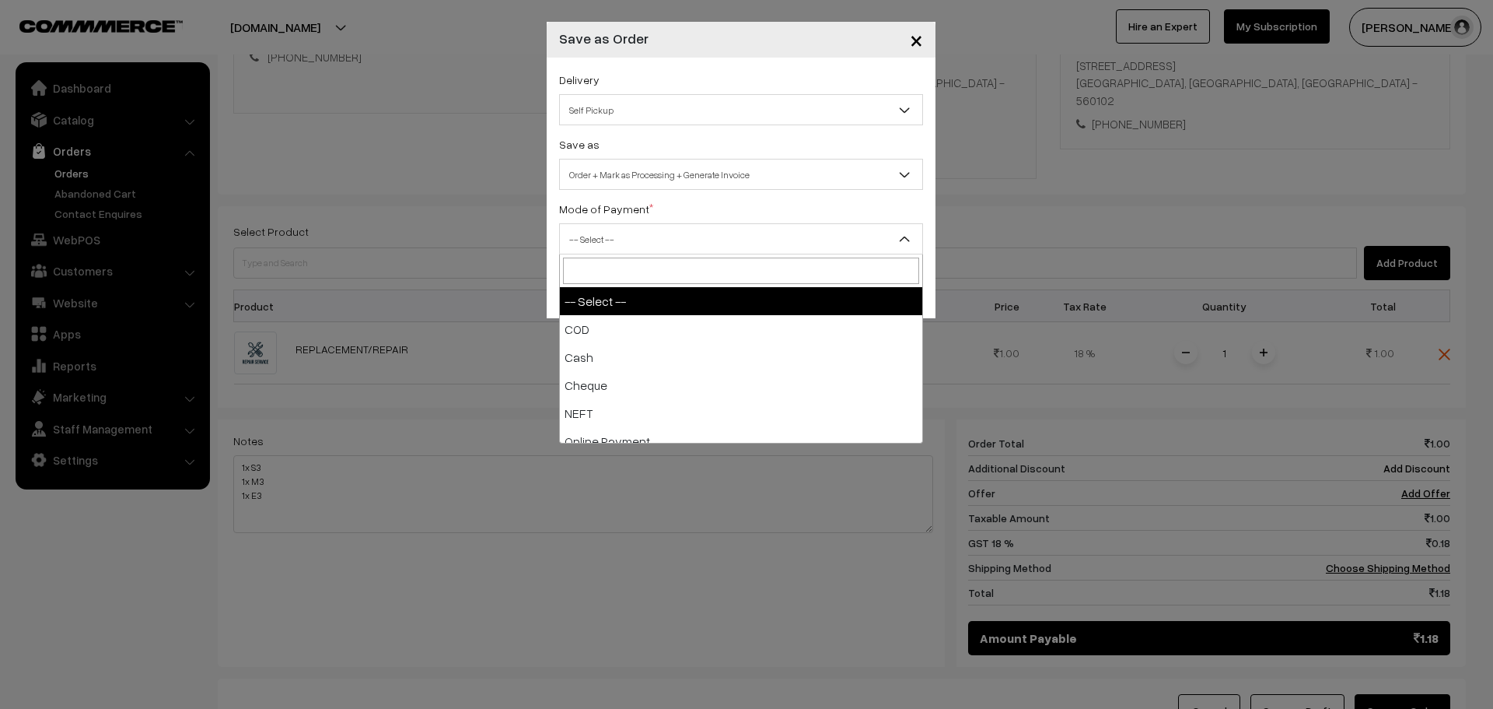
click at [635, 250] on span "-- Select --" at bounding box center [741, 239] width 362 height 27
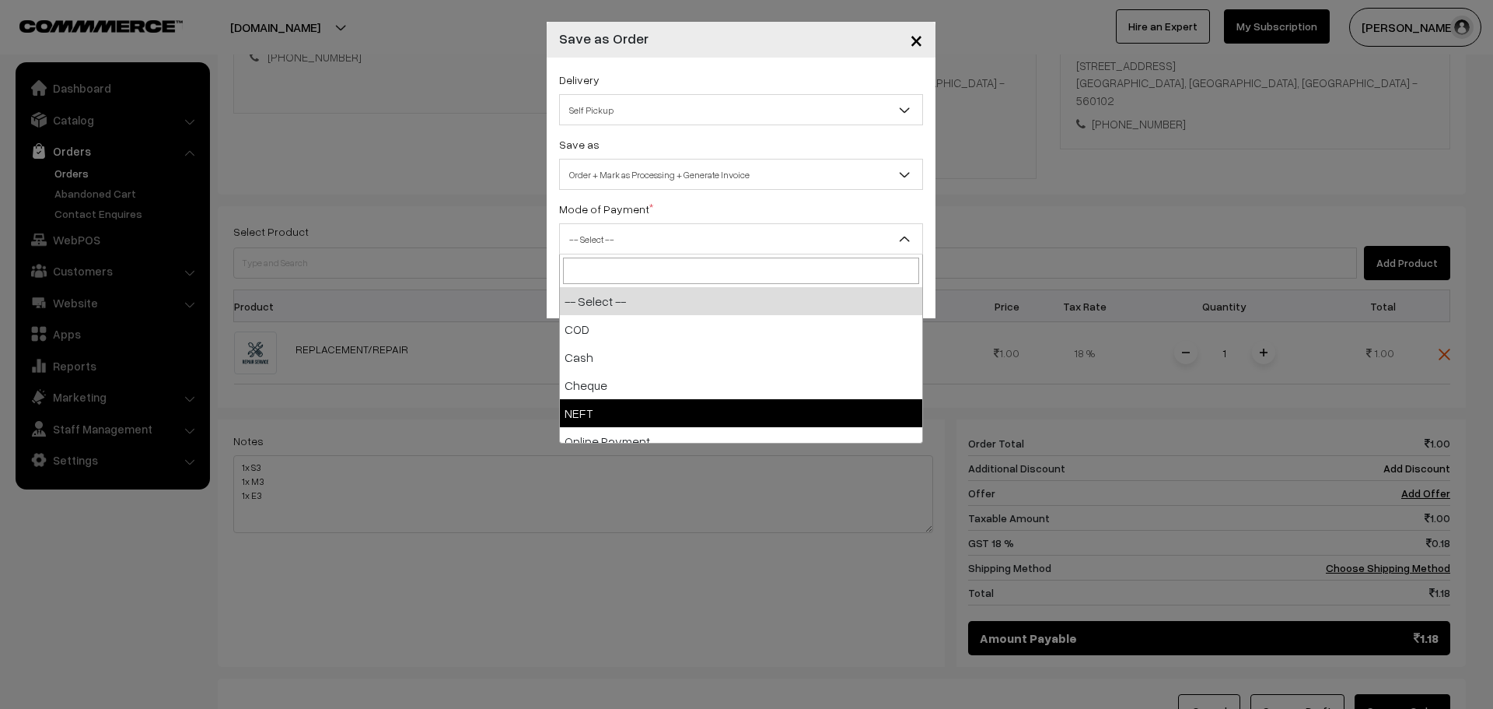
select select "4"
checkbox input "true"
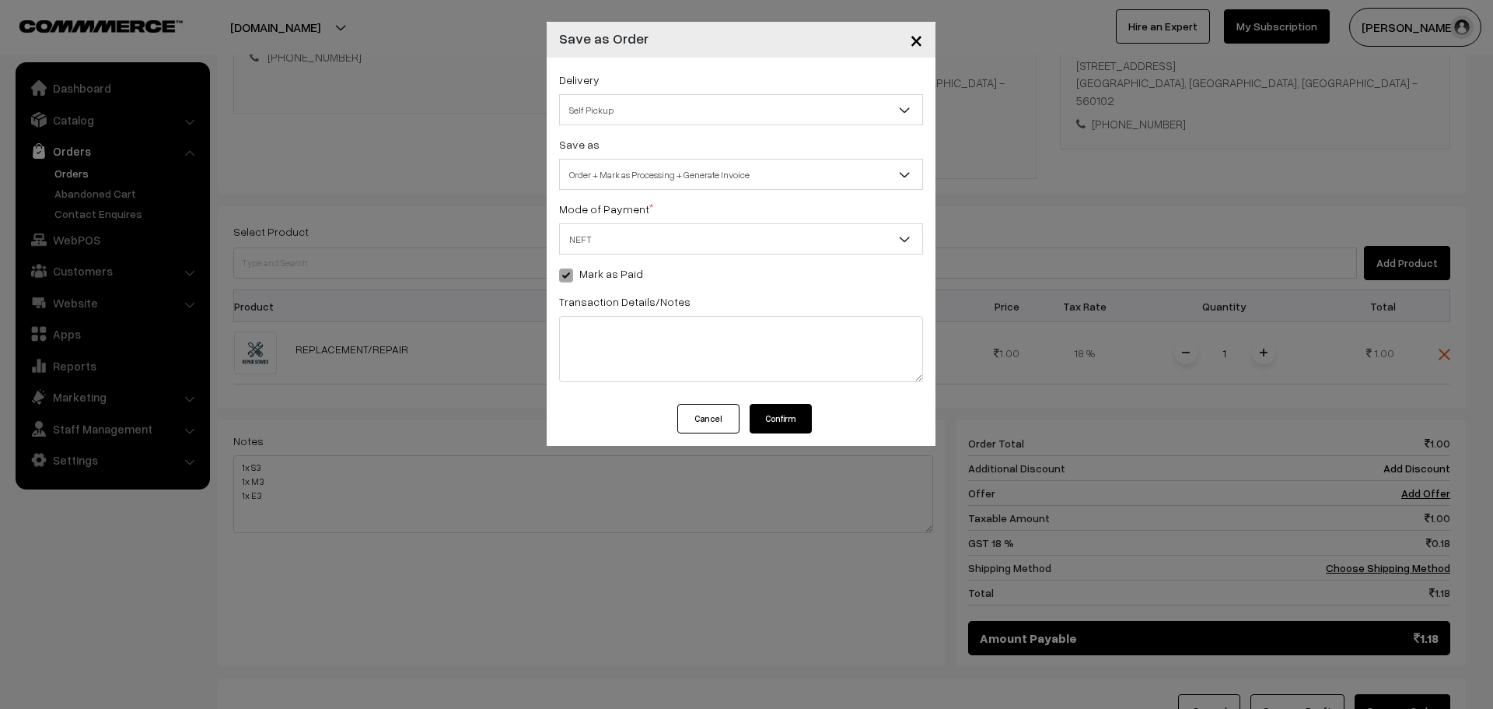
click at [771, 421] on button "Confirm" at bounding box center [781, 419] width 62 height 30
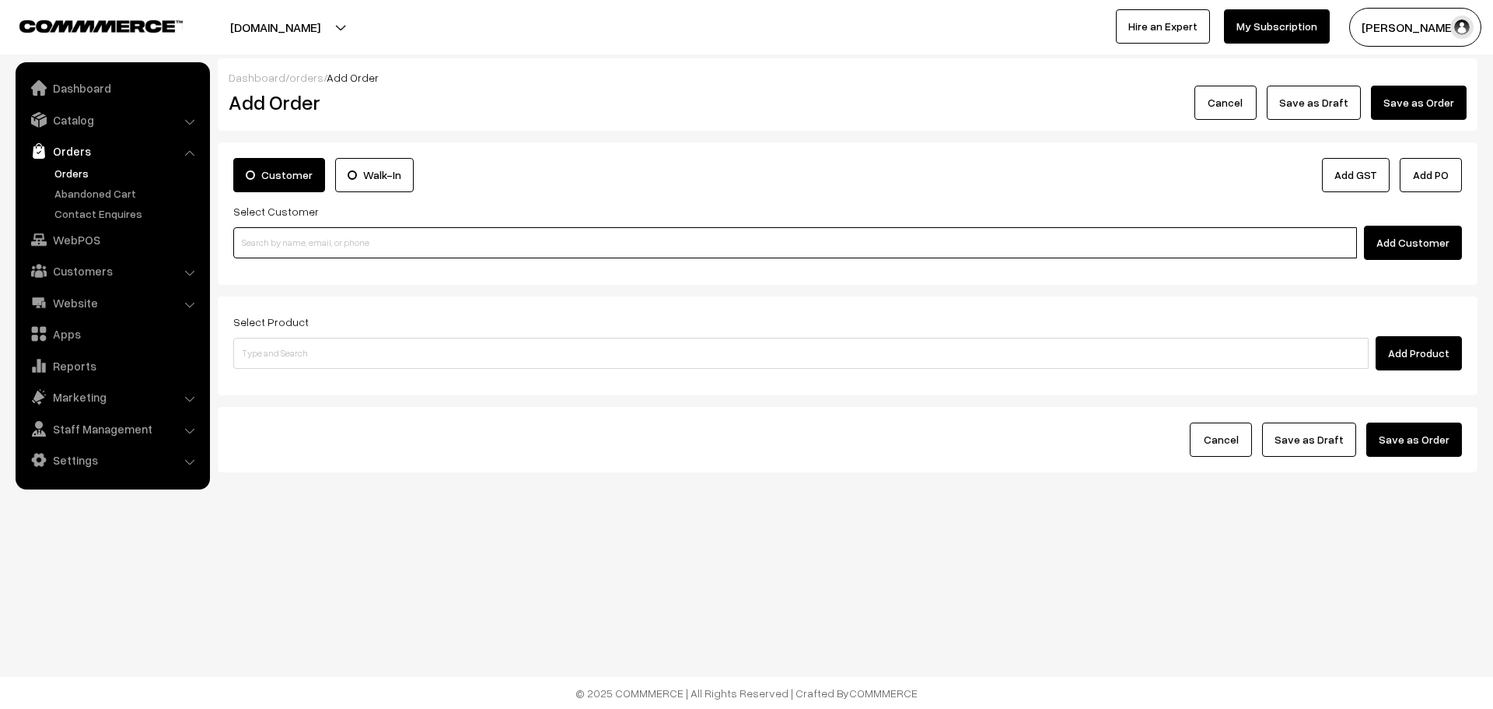
click at [282, 250] on input at bounding box center [795, 242] width 1124 height 31
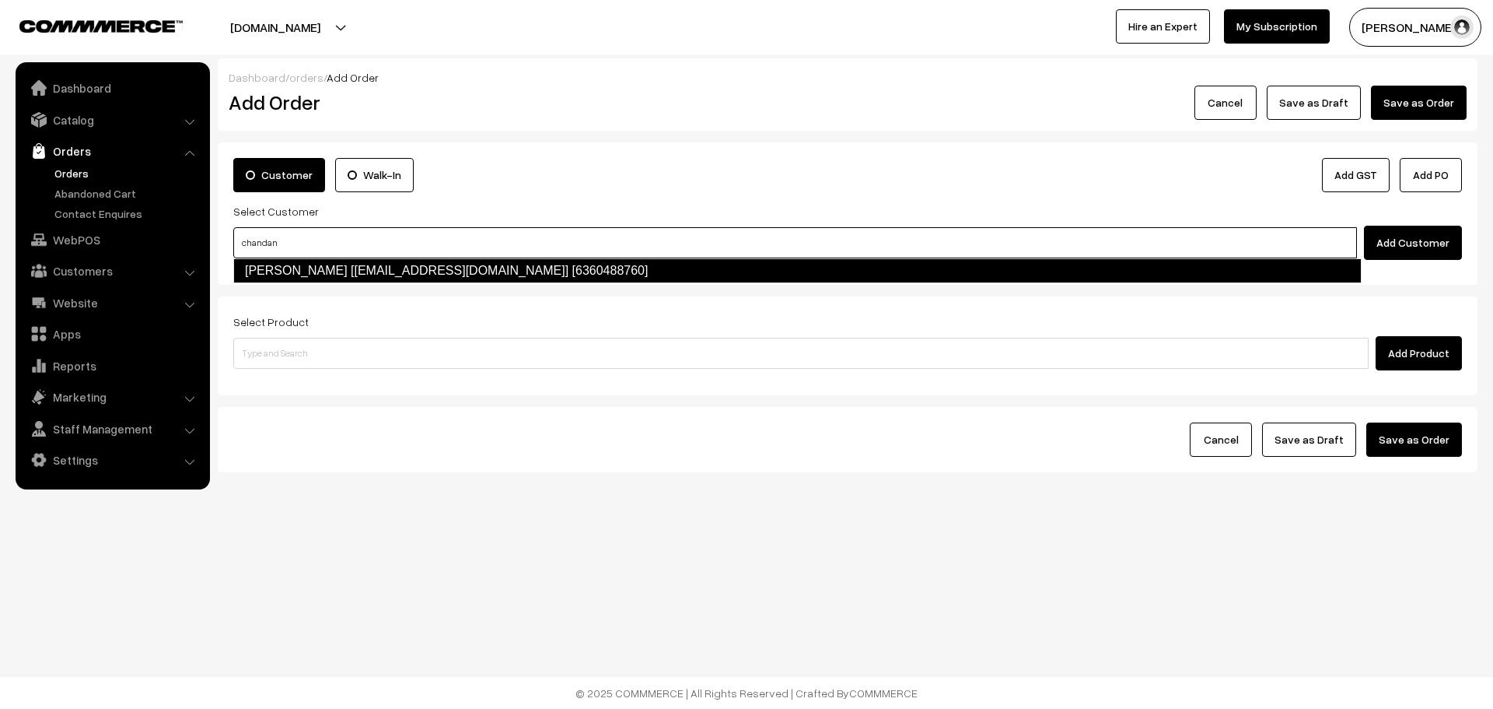
click at [369, 270] on link "Chandan Reddy [chandanreddy7259@gmail.com] [6360488760]" at bounding box center [797, 270] width 1129 height 25
type input "chandan"
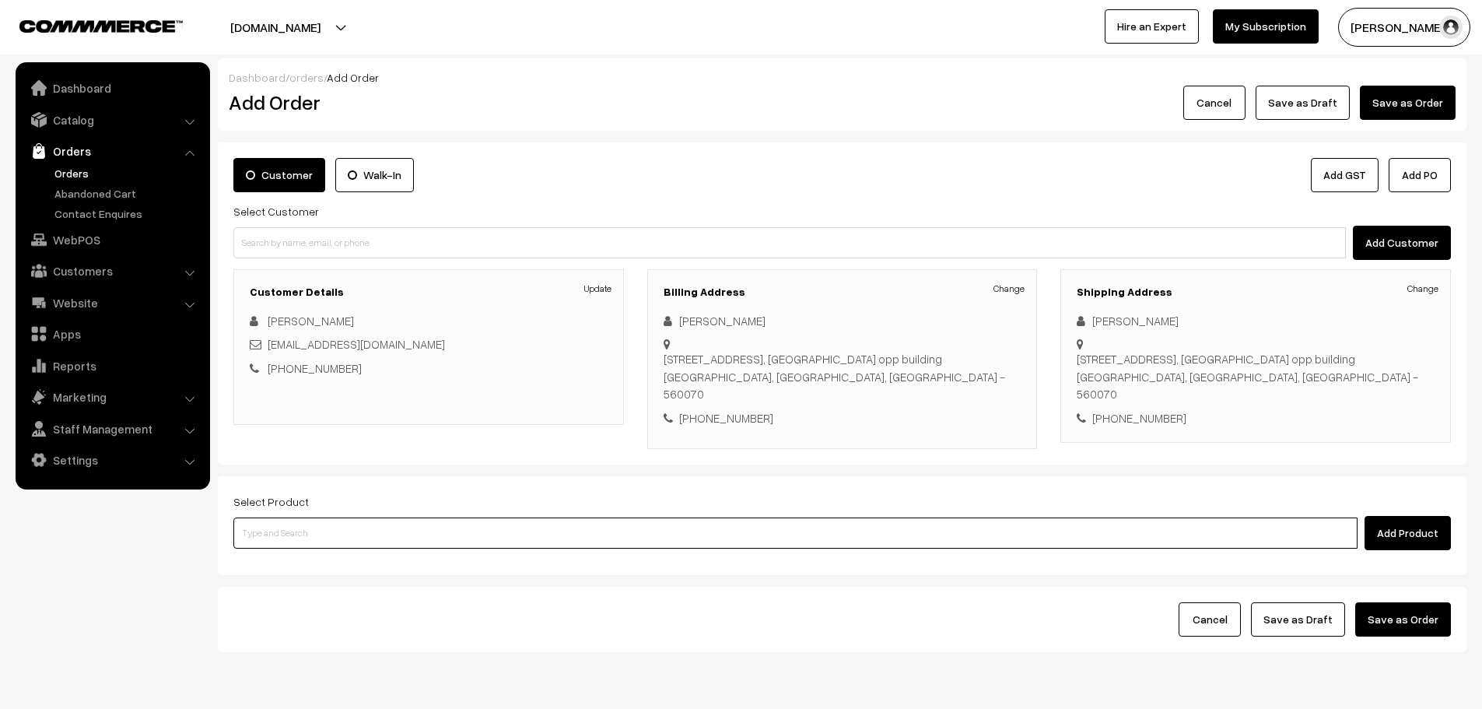
click at [514, 541] on input at bounding box center [795, 532] width 1124 height 31
type input "replace"
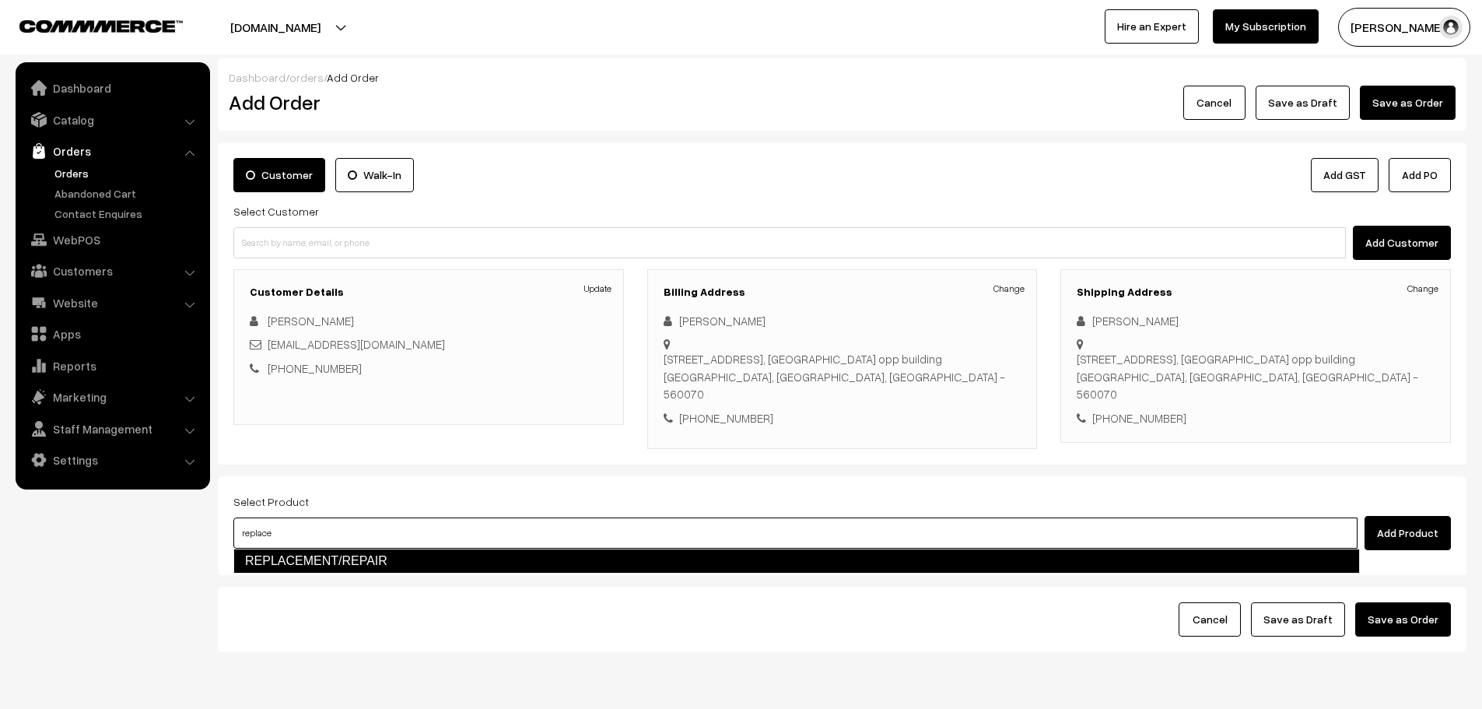
click at [418, 559] on link "REPLACEMENT/REPAIR" at bounding box center [796, 560] width 1126 height 25
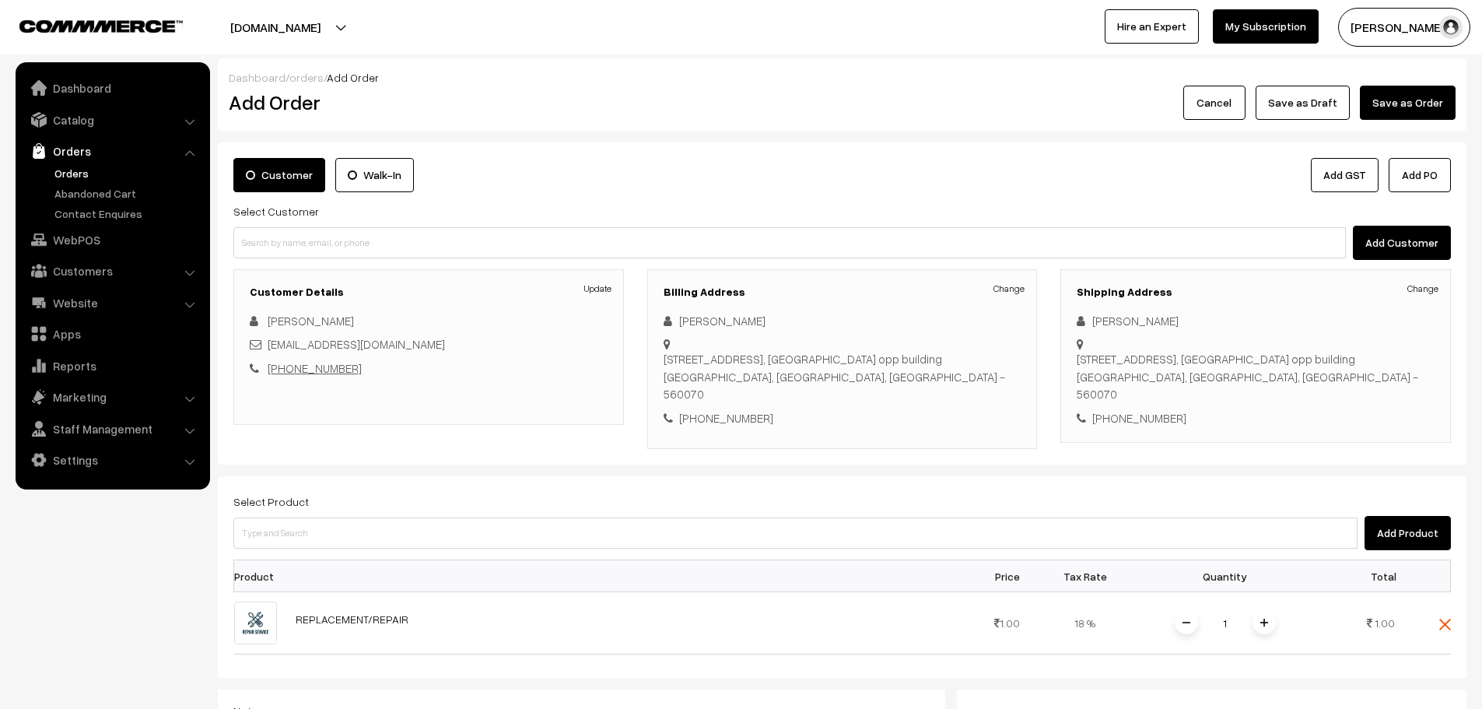
click at [300, 364] on link "+91 6360488760" at bounding box center [315, 368] width 94 height 14
drag, startPoint x: 765, startPoint y: 414, endPoint x: 700, endPoint y: 422, distance: 65.9
click at [700, 422] on div "+91 6360488760" at bounding box center [842, 418] width 358 height 18
copy div "6360488760"
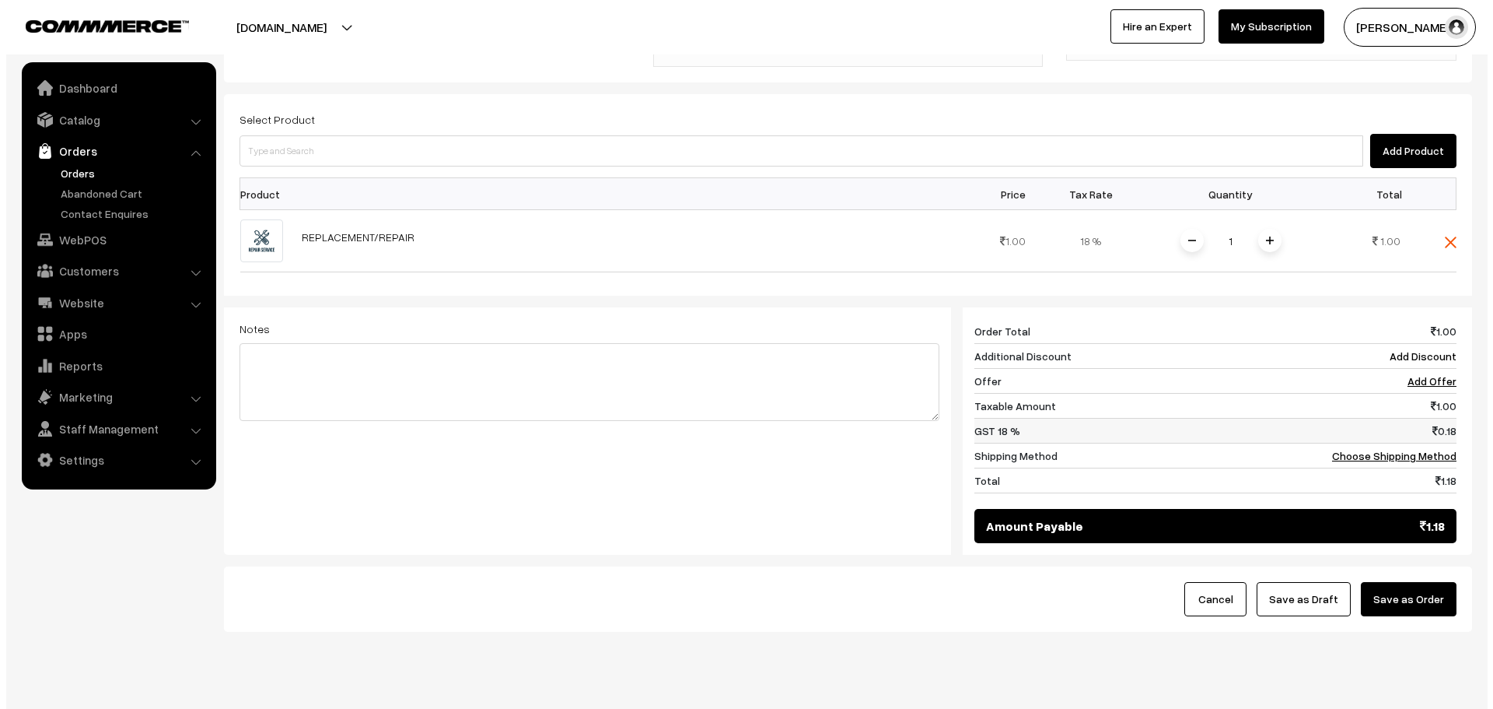
scroll to position [389, 0]
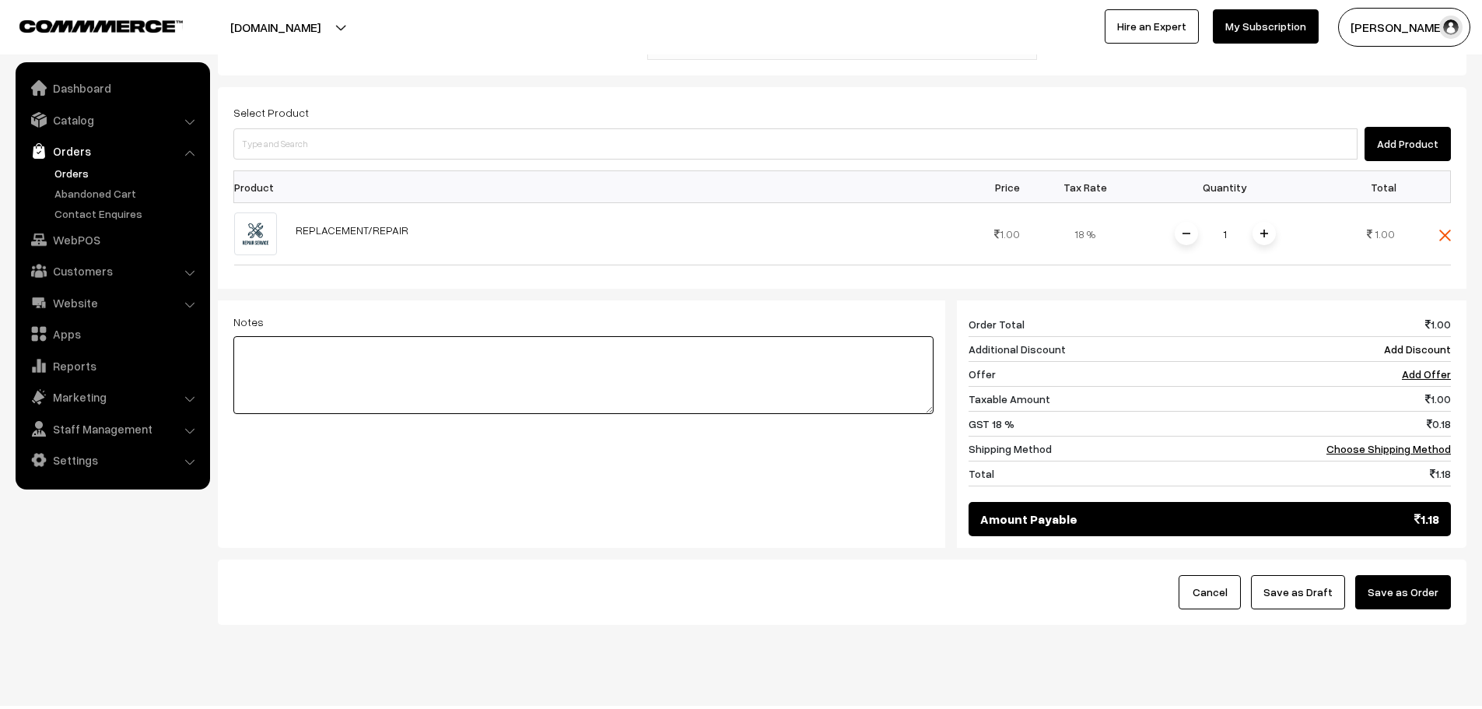
click at [351, 380] on textarea at bounding box center [583, 375] width 700 height 78
type textarea "1x S3 old"
click at [1421, 607] on button "Save as Order" at bounding box center [1403, 592] width 96 height 34
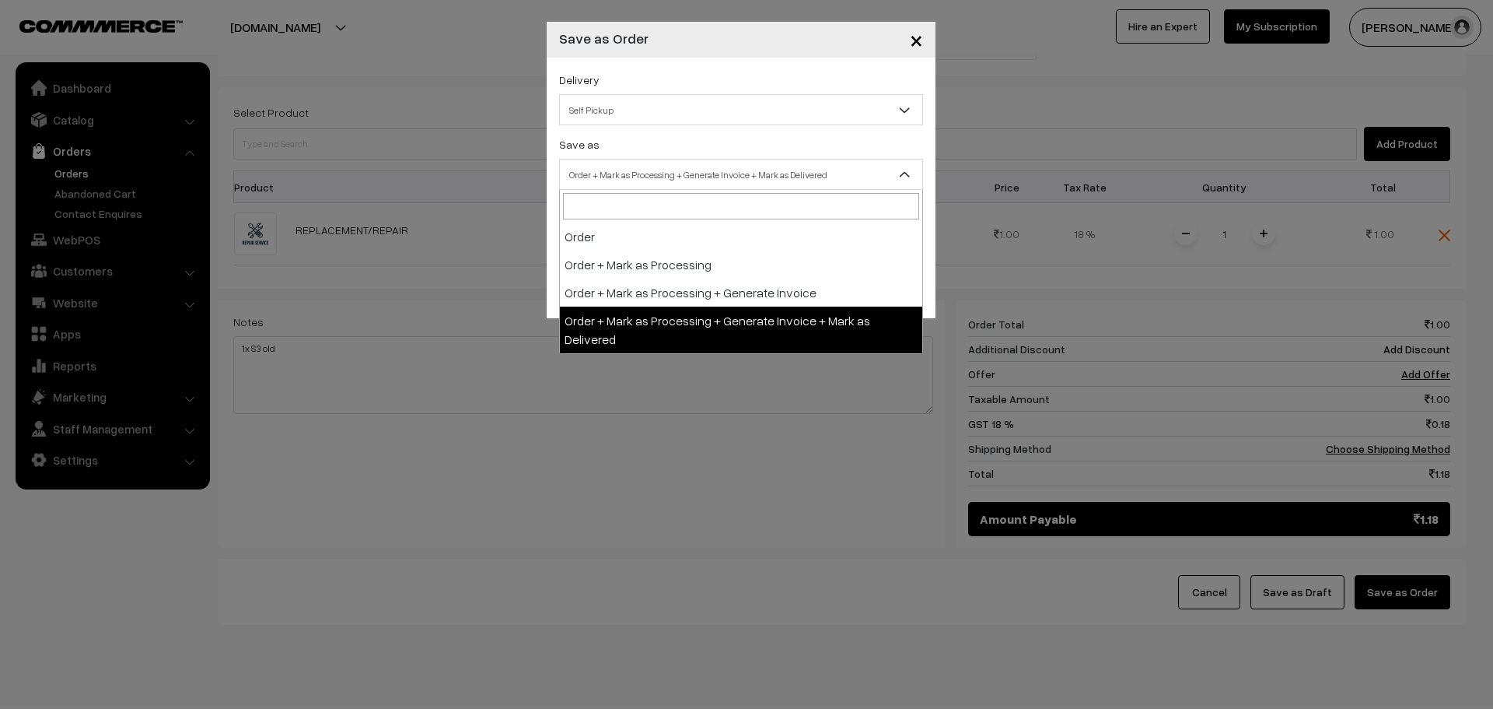
click at [716, 173] on span "Order + Mark as Processing + Generate Invoice + Mark as Delivered" at bounding box center [741, 174] width 362 height 27
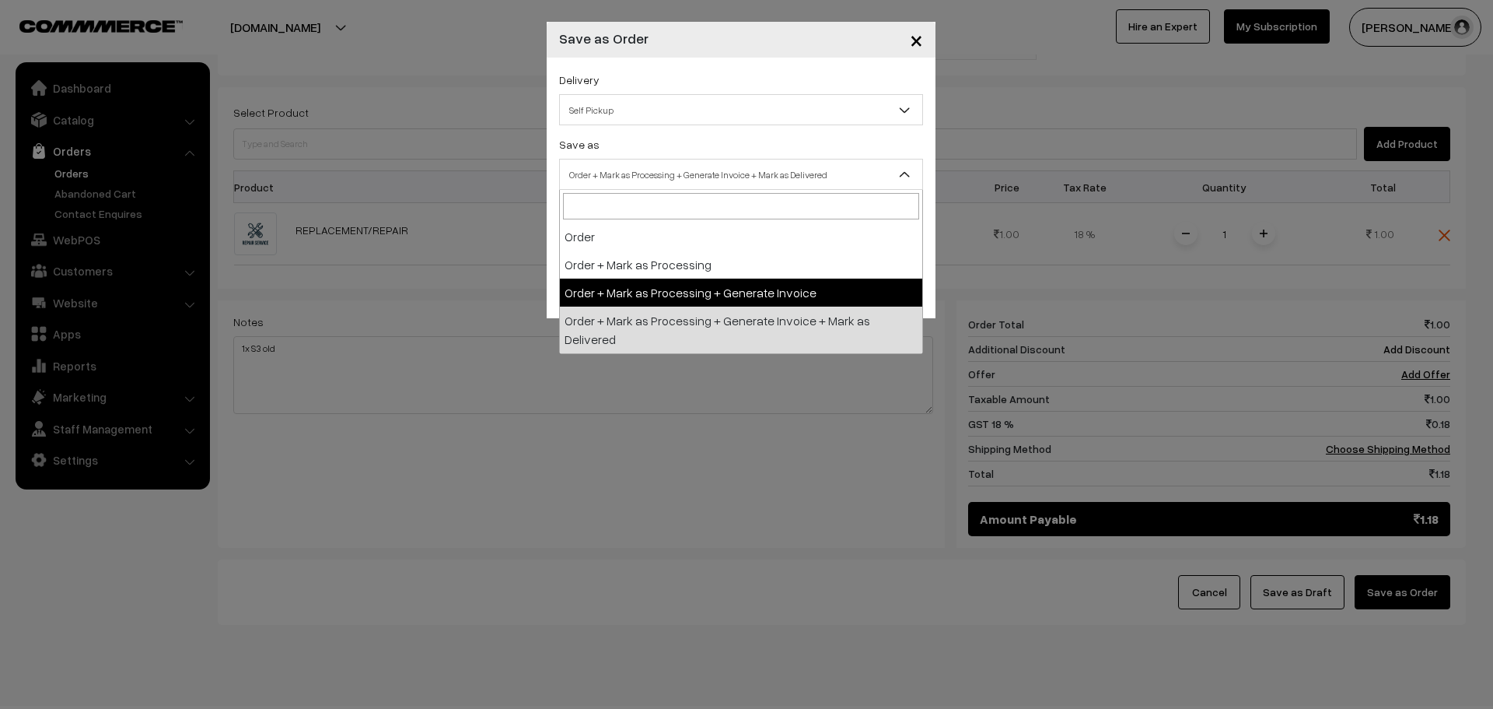
select select "3"
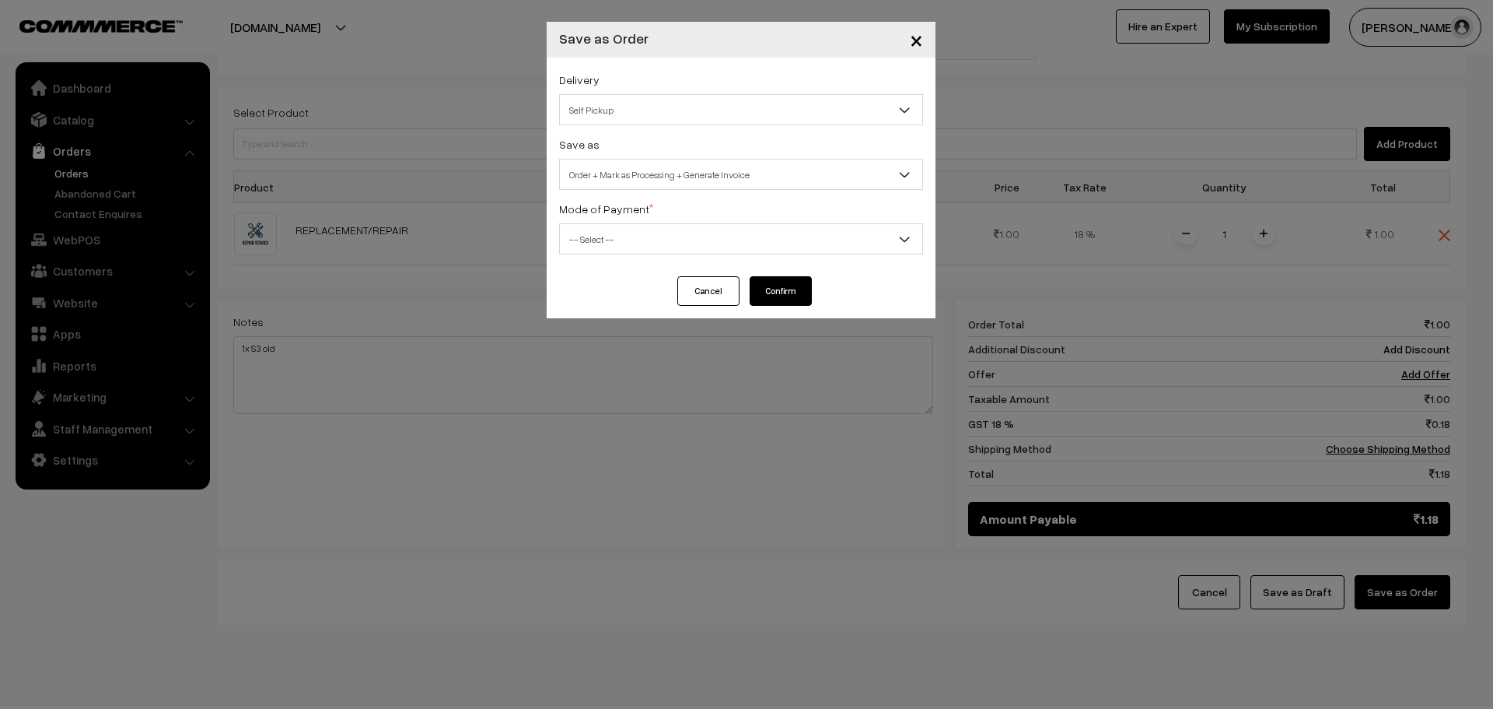
click at [789, 247] on span "-- Select --" at bounding box center [741, 239] width 362 height 27
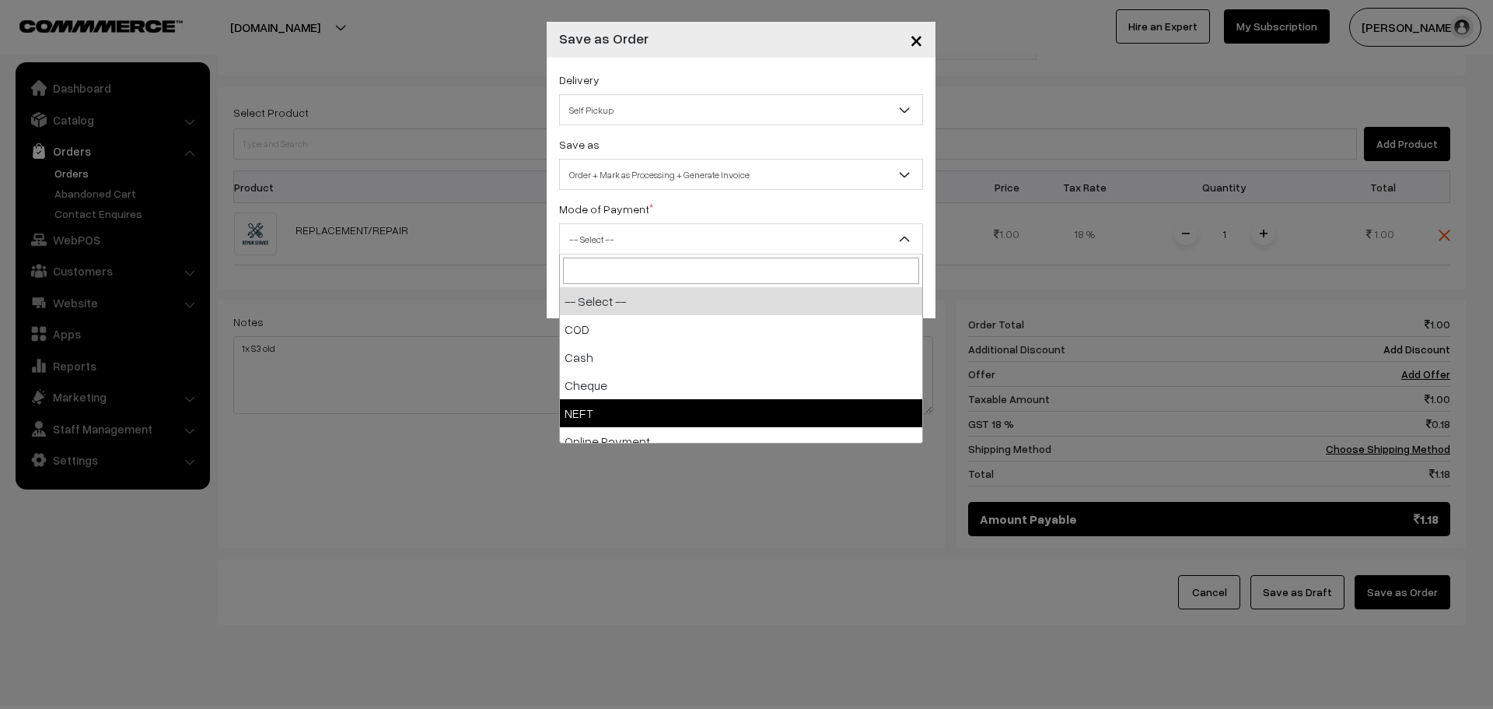
select select "4"
checkbox input "true"
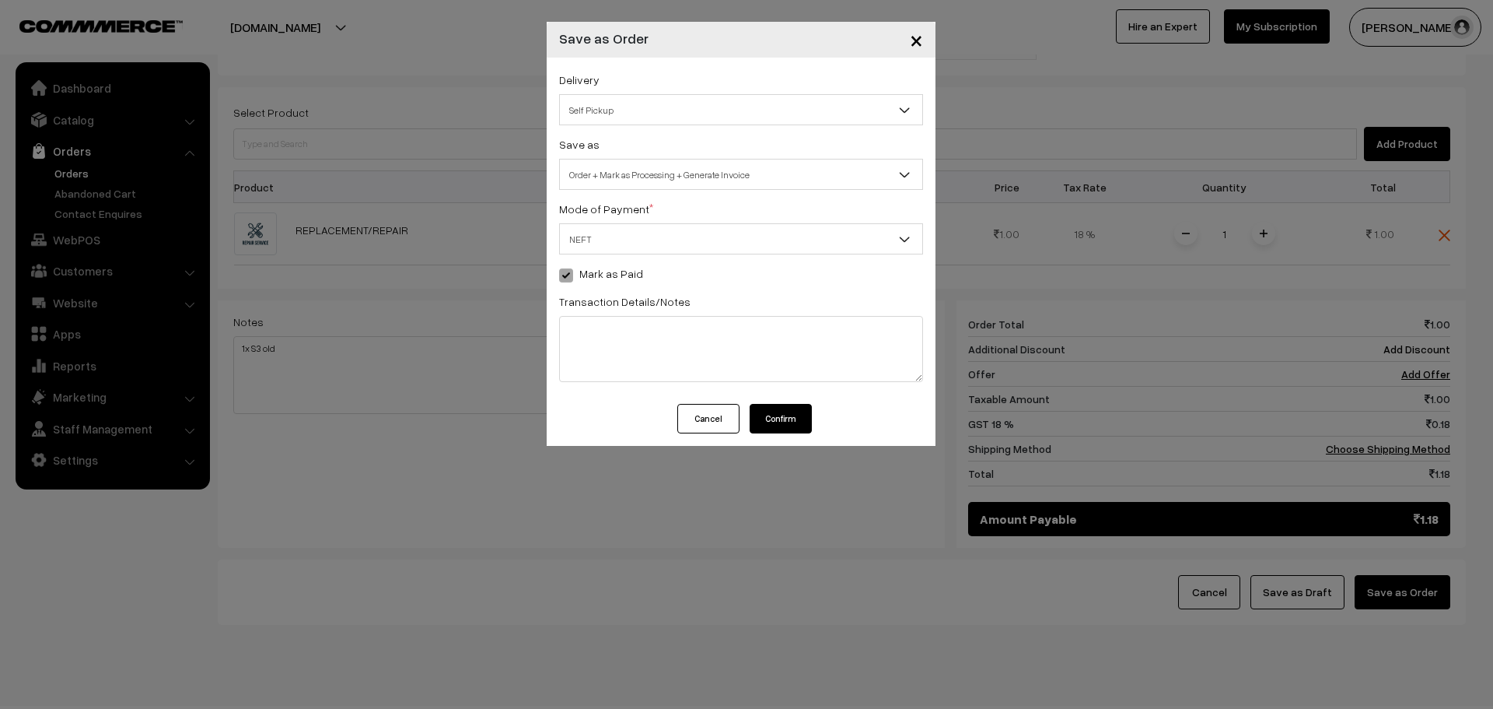
click at [796, 429] on button "Confirm" at bounding box center [781, 419] width 62 height 30
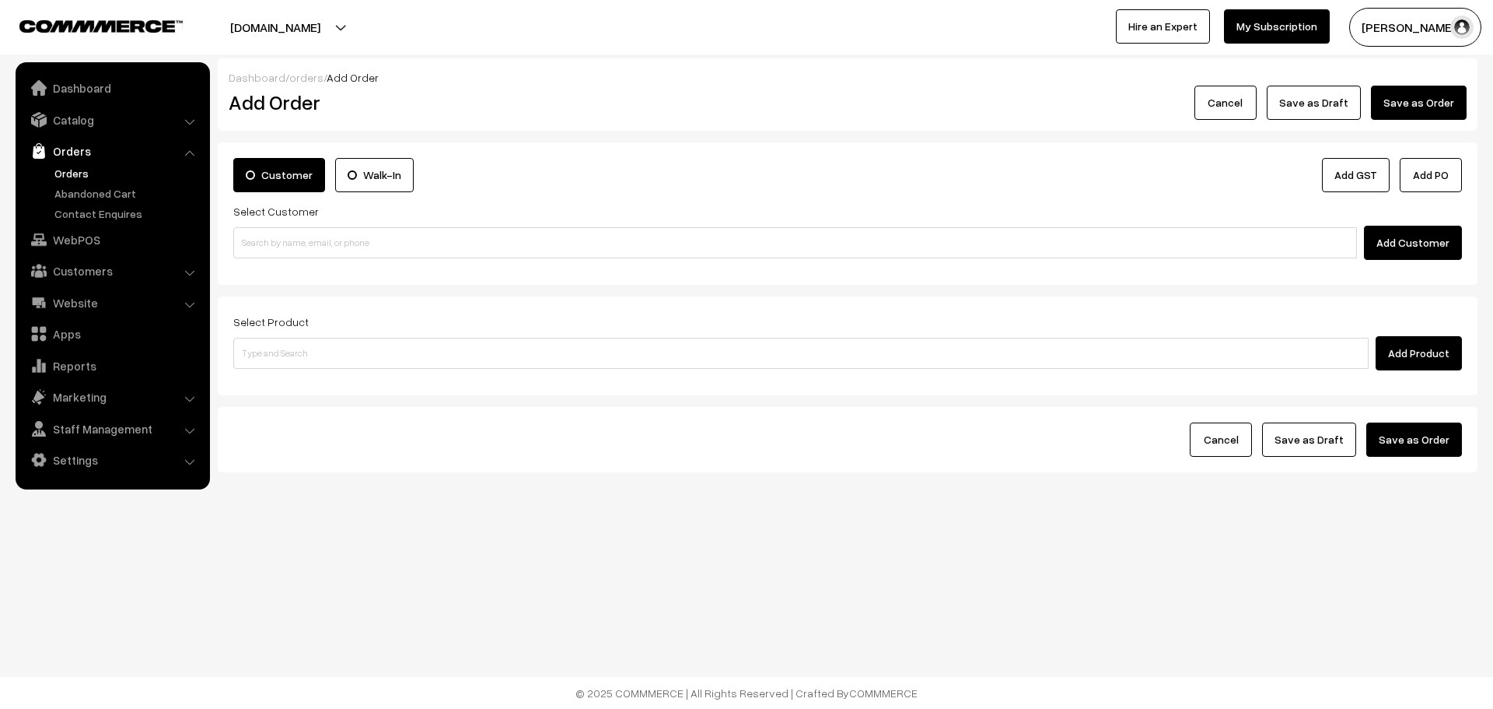
click at [79, 166] on link "Orders" at bounding box center [128, 173] width 154 height 16
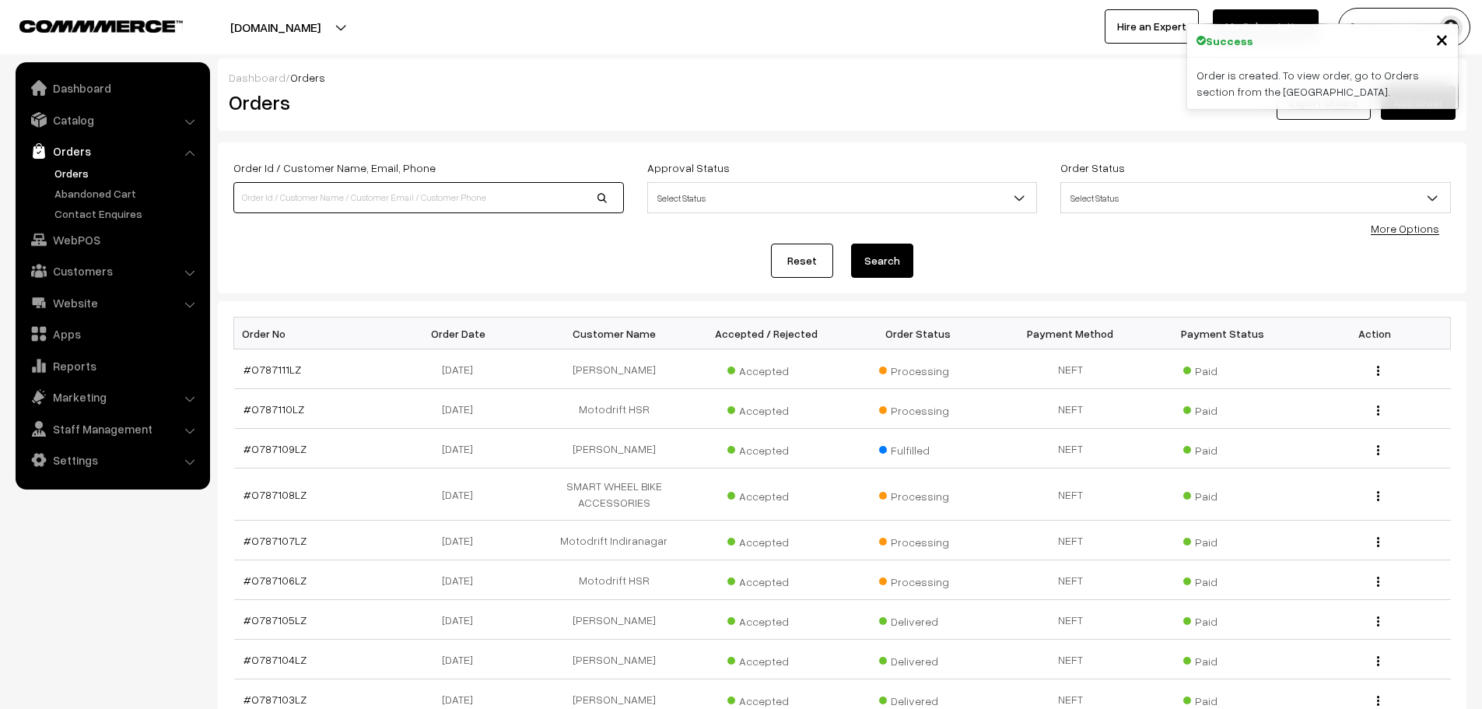
click at [378, 184] on input at bounding box center [428, 197] width 390 height 31
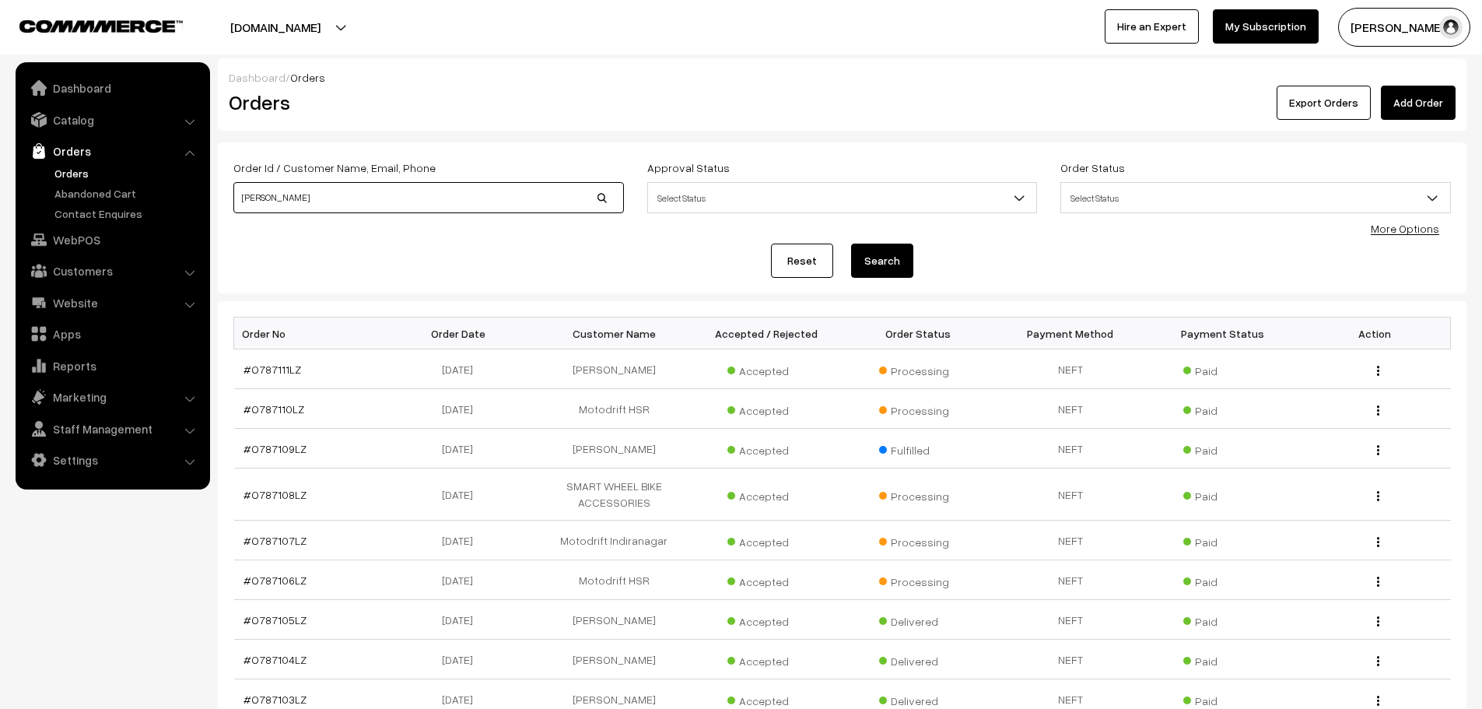
type input "[PERSON_NAME]"
click at [1423, 112] on link "Add Order" at bounding box center [1418, 103] width 75 height 34
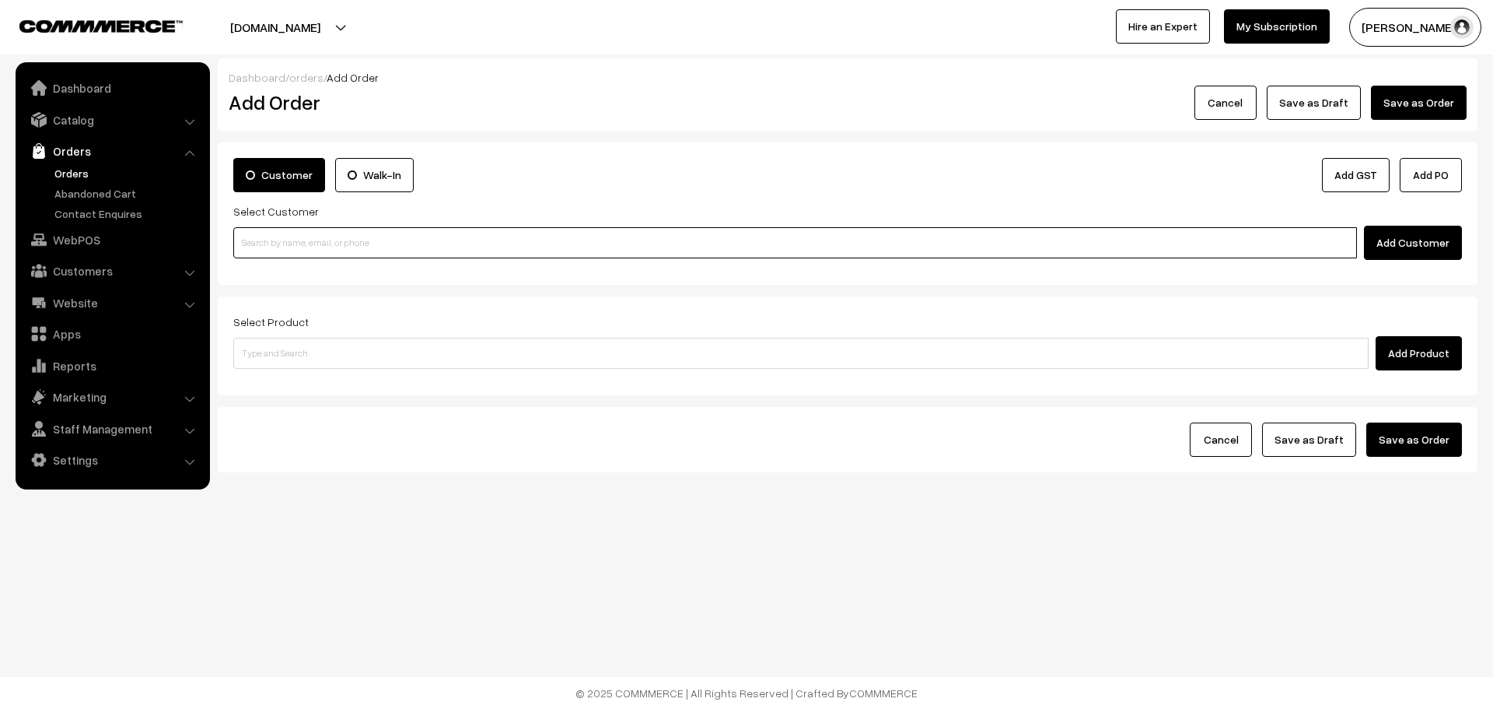
click at [405, 239] on input at bounding box center [795, 242] width 1124 height 31
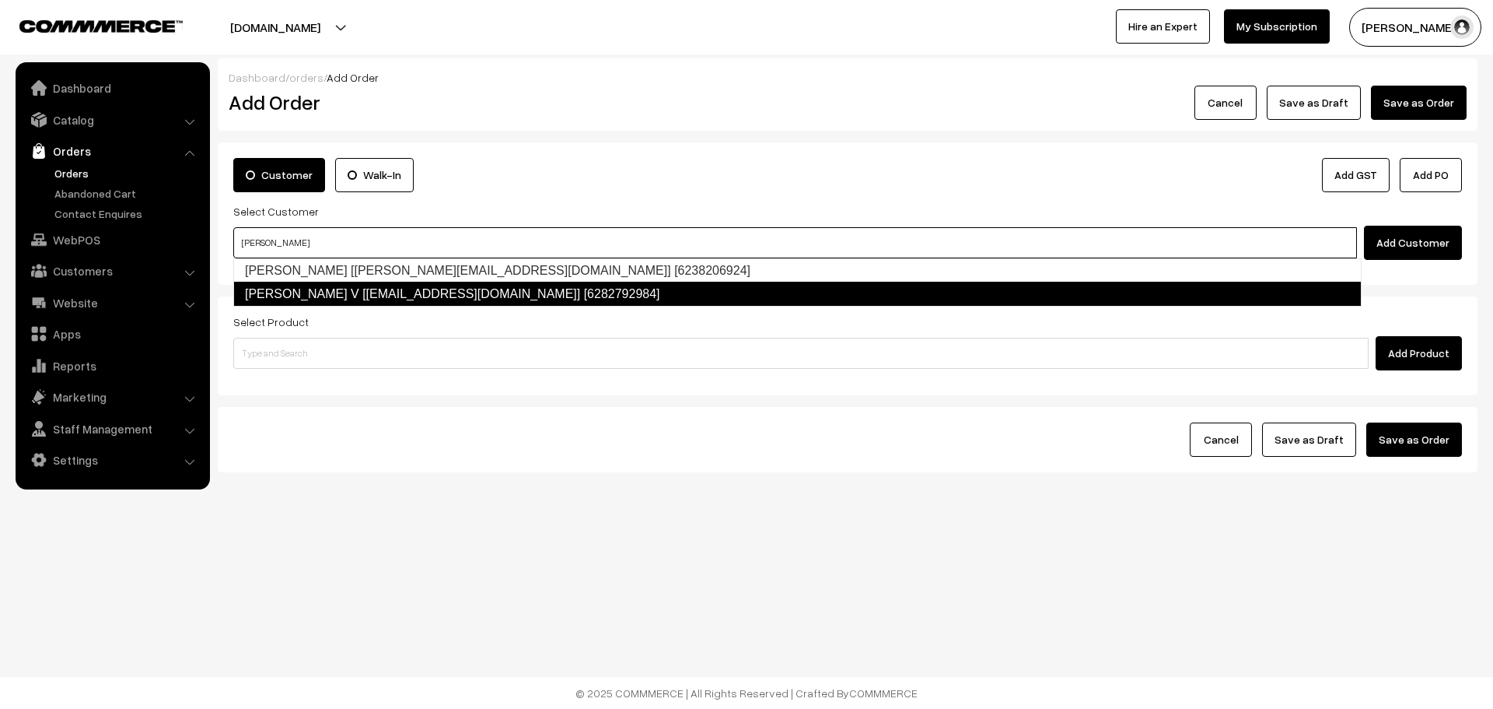
click at [413, 298] on link "[PERSON_NAME] V [[EMAIL_ADDRESS][DOMAIN_NAME]] [6282792984]" at bounding box center [797, 294] width 1129 height 25
type input "[PERSON_NAME]"
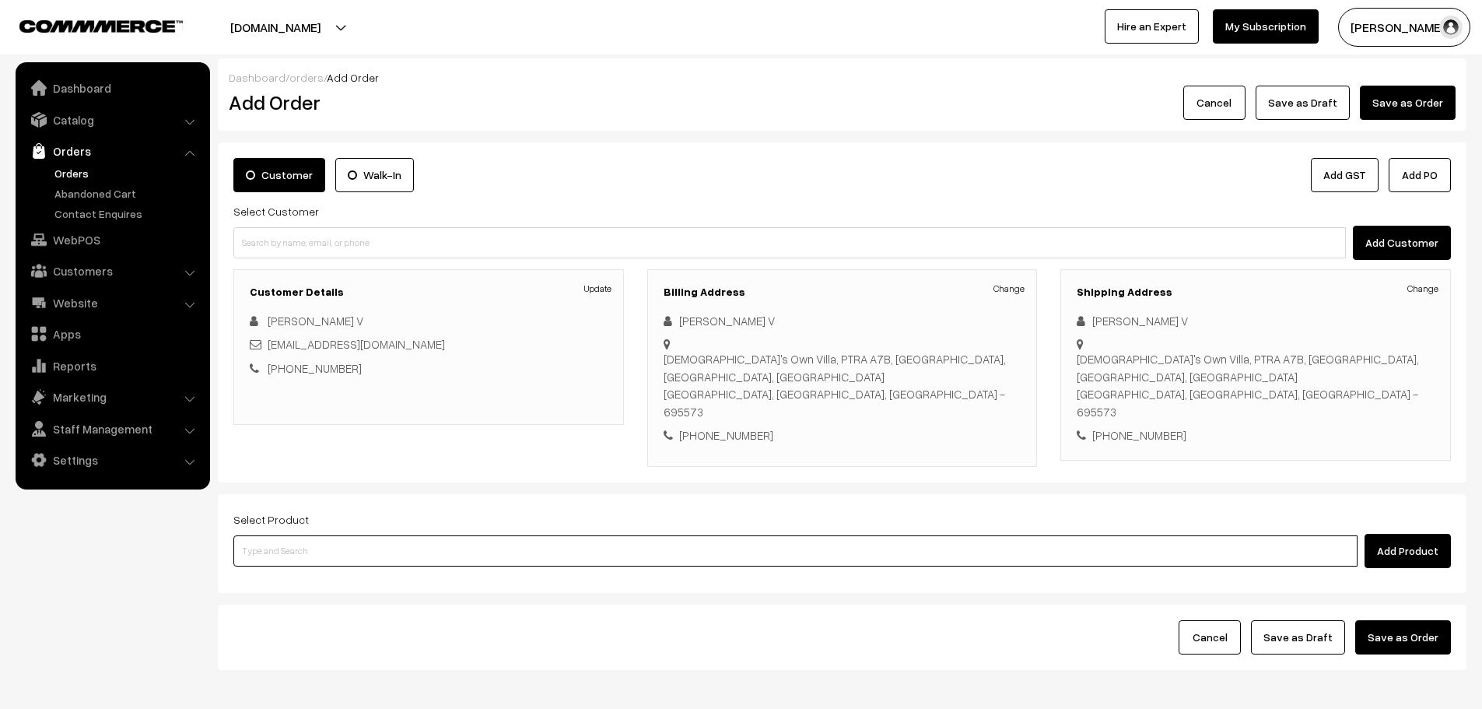
click at [406, 535] on input at bounding box center [795, 550] width 1124 height 31
click at [474, 535] on input at bounding box center [795, 550] width 1124 height 31
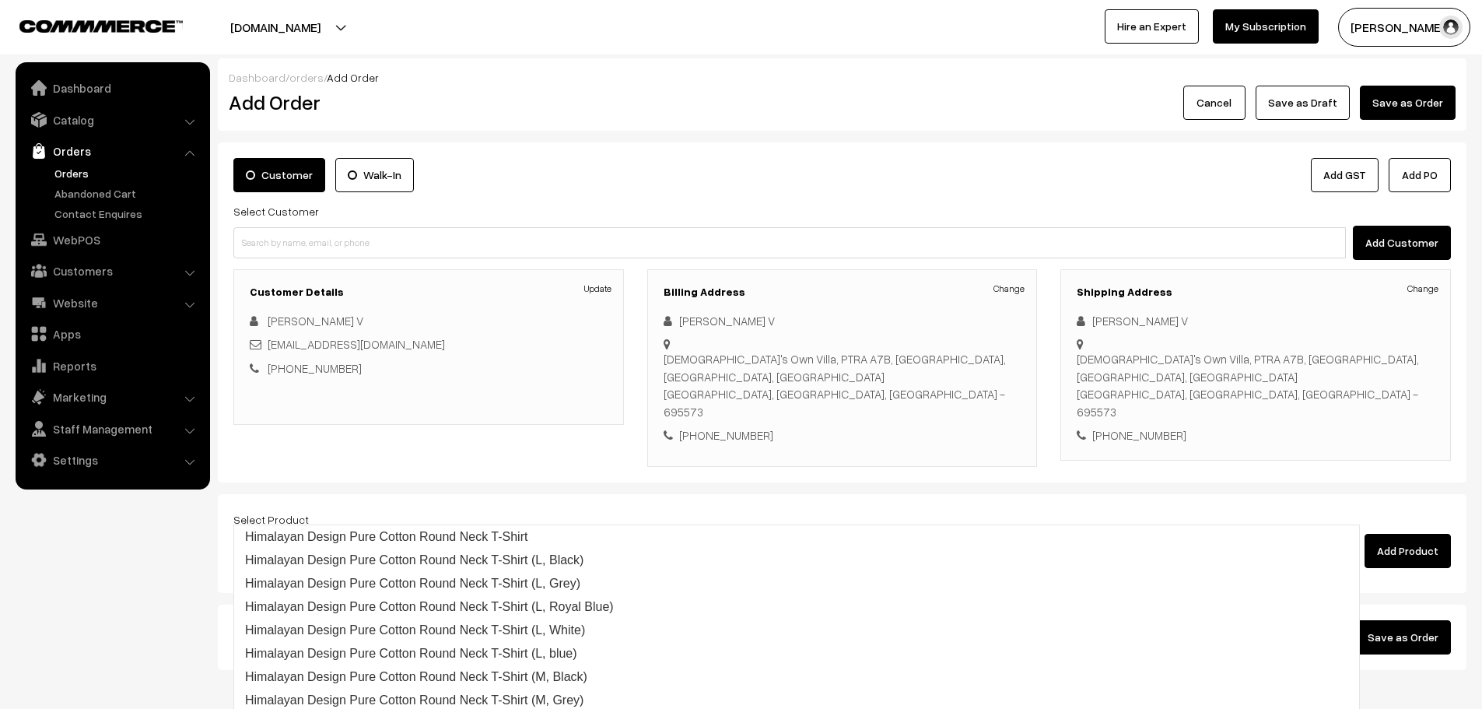
type input "repai"
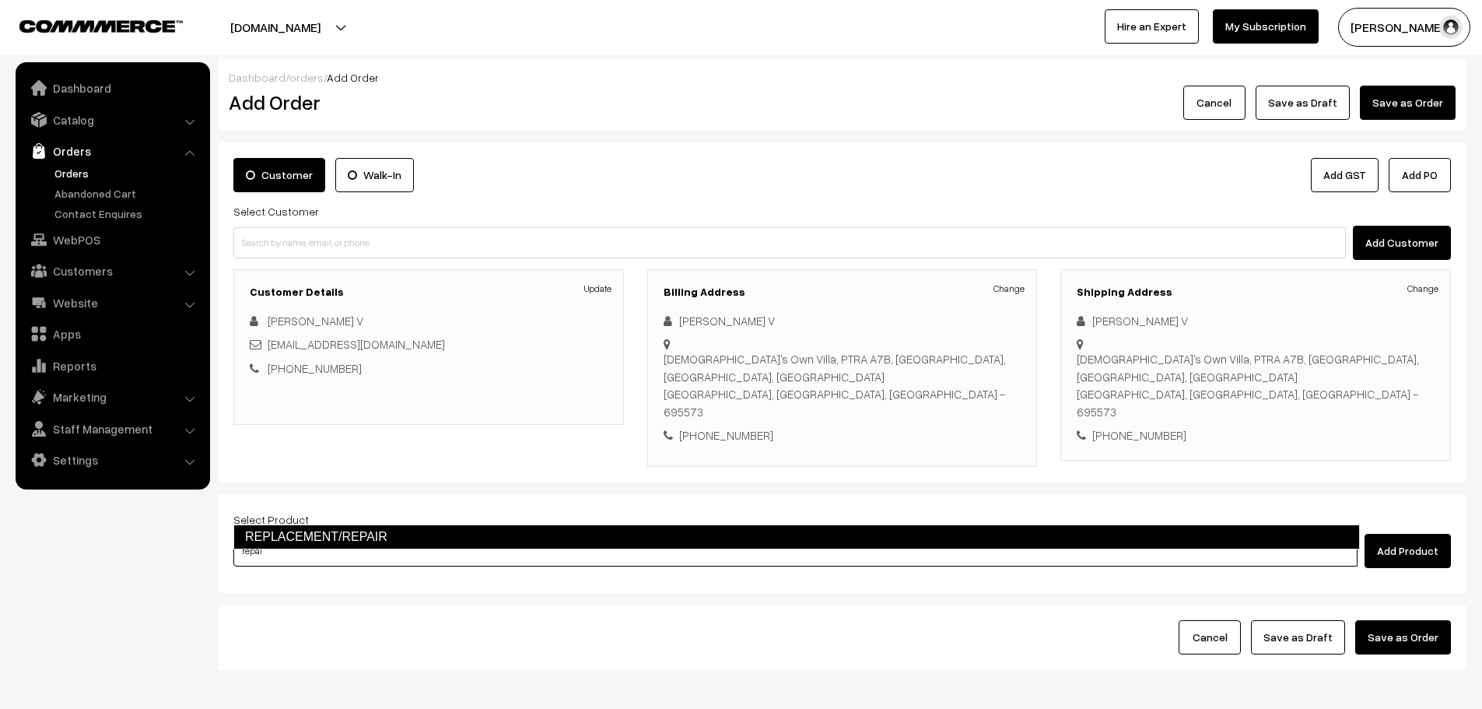
click at [499, 535] on input "repai" at bounding box center [795, 550] width 1124 height 31
click at [495, 525] on link "REPLACEMENT/REPAIR" at bounding box center [796, 536] width 1126 height 25
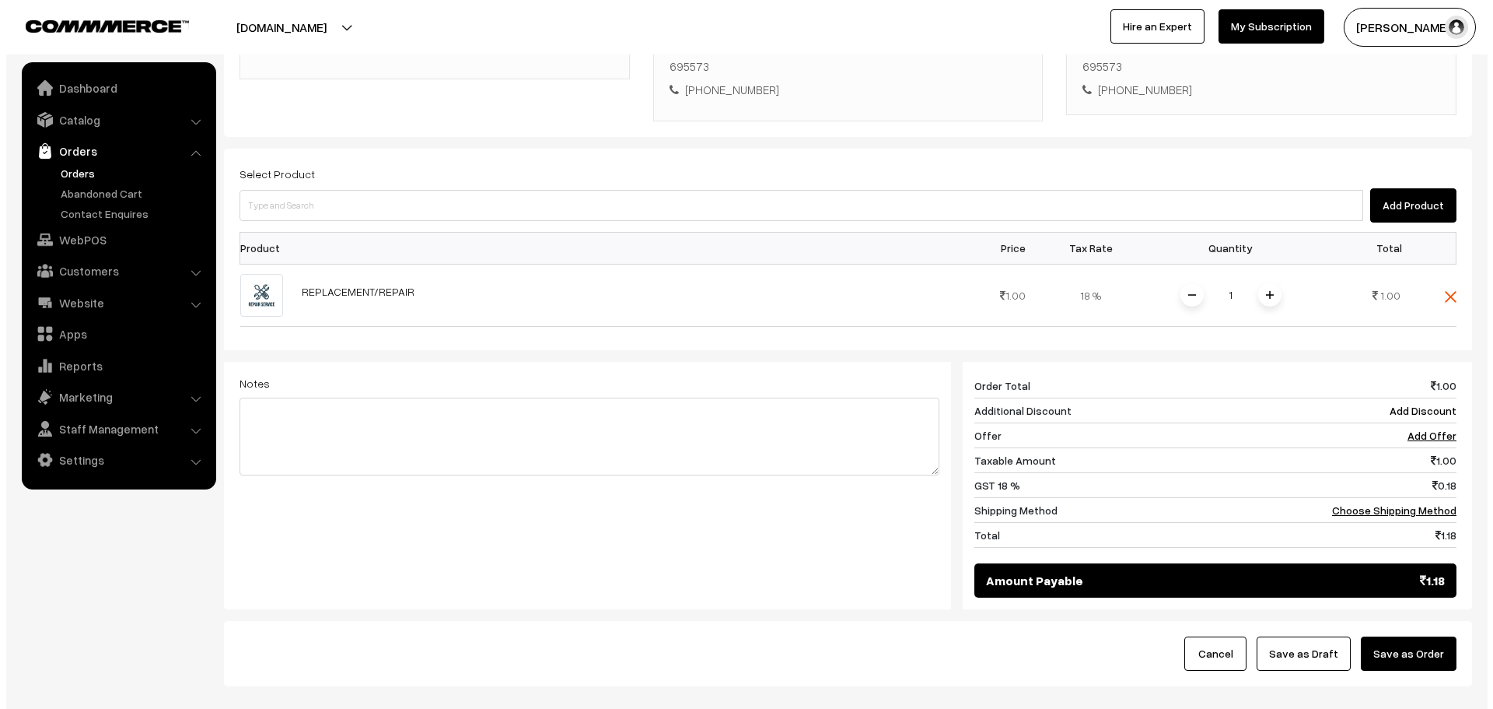
scroll to position [394, 0]
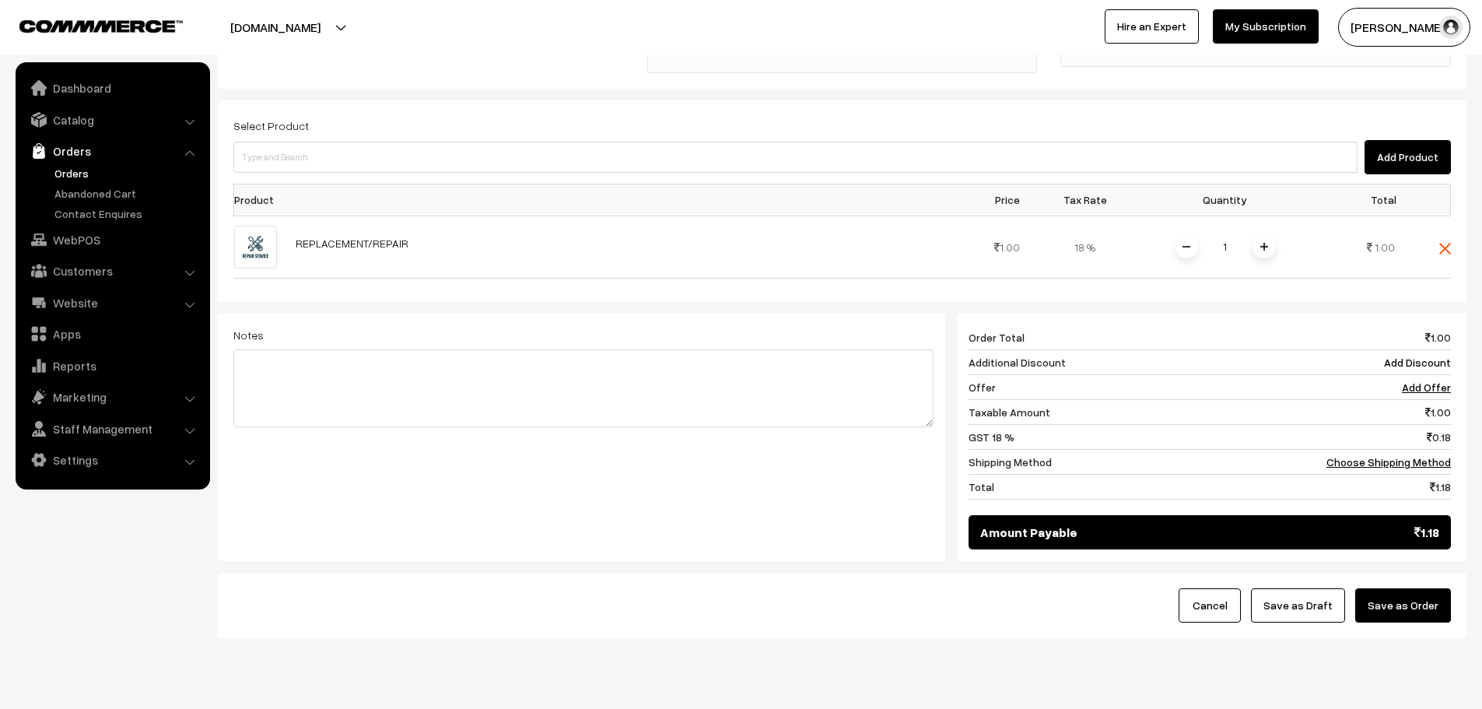
click at [1419, 588] on button "Save as Order" at bounding box center [1403, 605] width 96 height 34
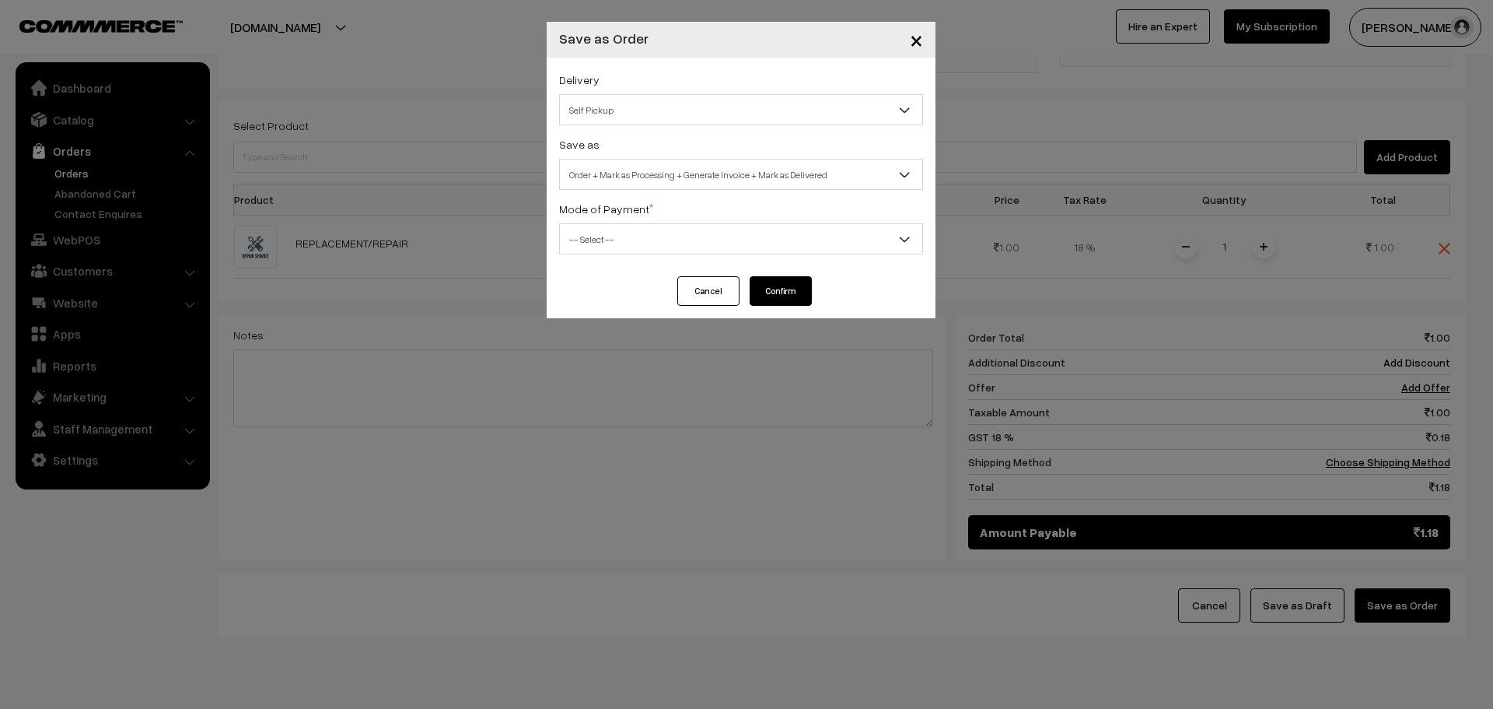
click at [621, 70] on div "Delivery Self Pickup BueDart AIR (₹360) (1 - 3 Business Days) DTDC L2 (₹200) (2…" at bounding box center [741, 97] width 364 height 55
click at [692, 187] on span "Order + Mark as Processing + Generate Invoice + Mark as Delivered" at bounding box center [741, 174] width 362 height 27
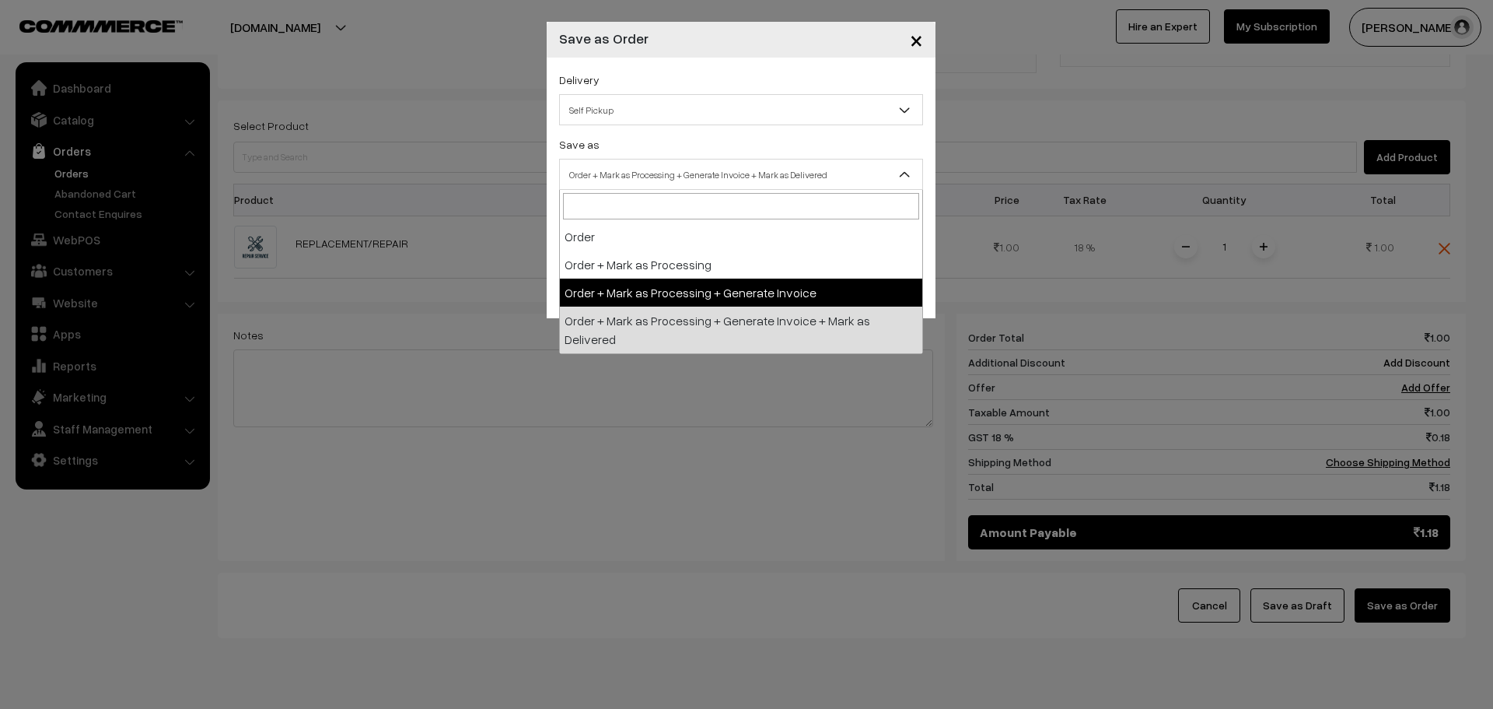
select select "3"
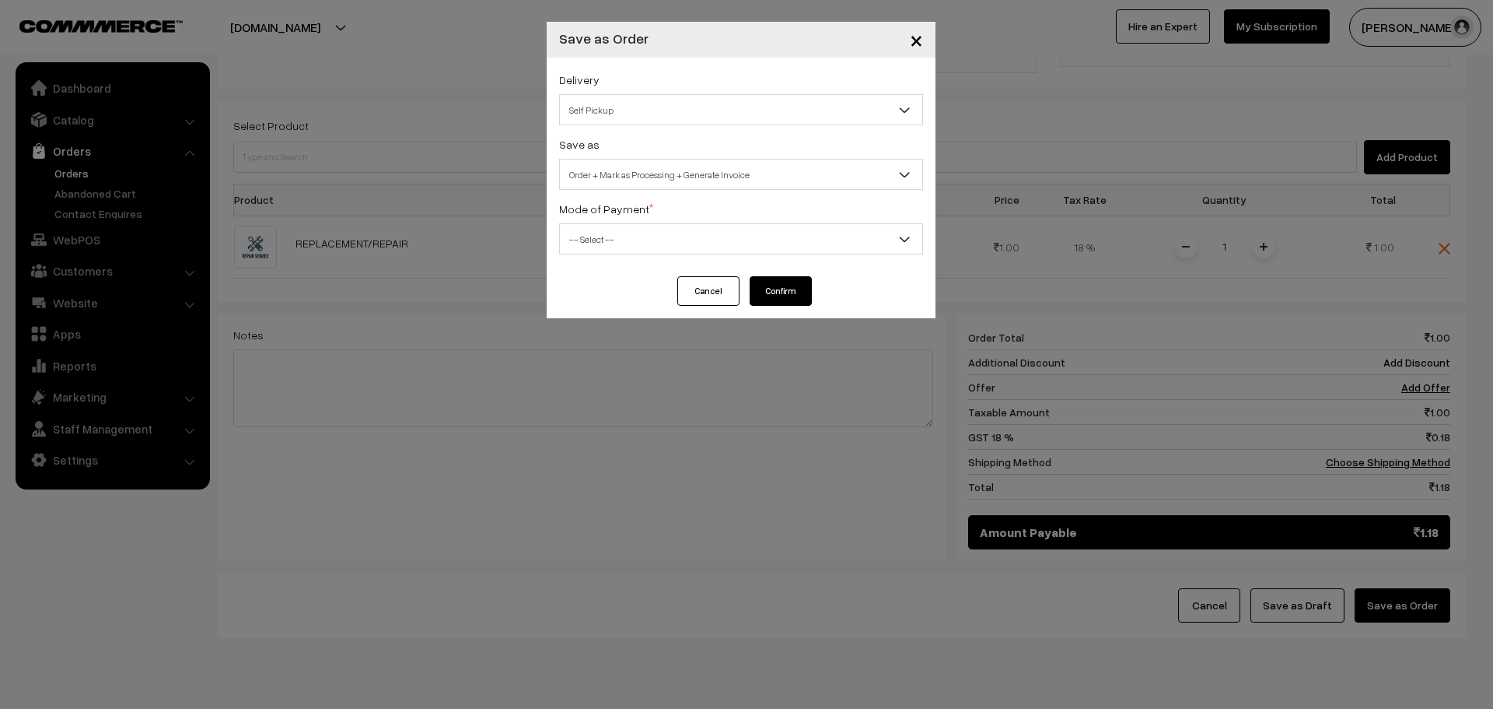
click at [779, 244] on span "-- Select --" at bounding box center [741, 239] width 362 height 27
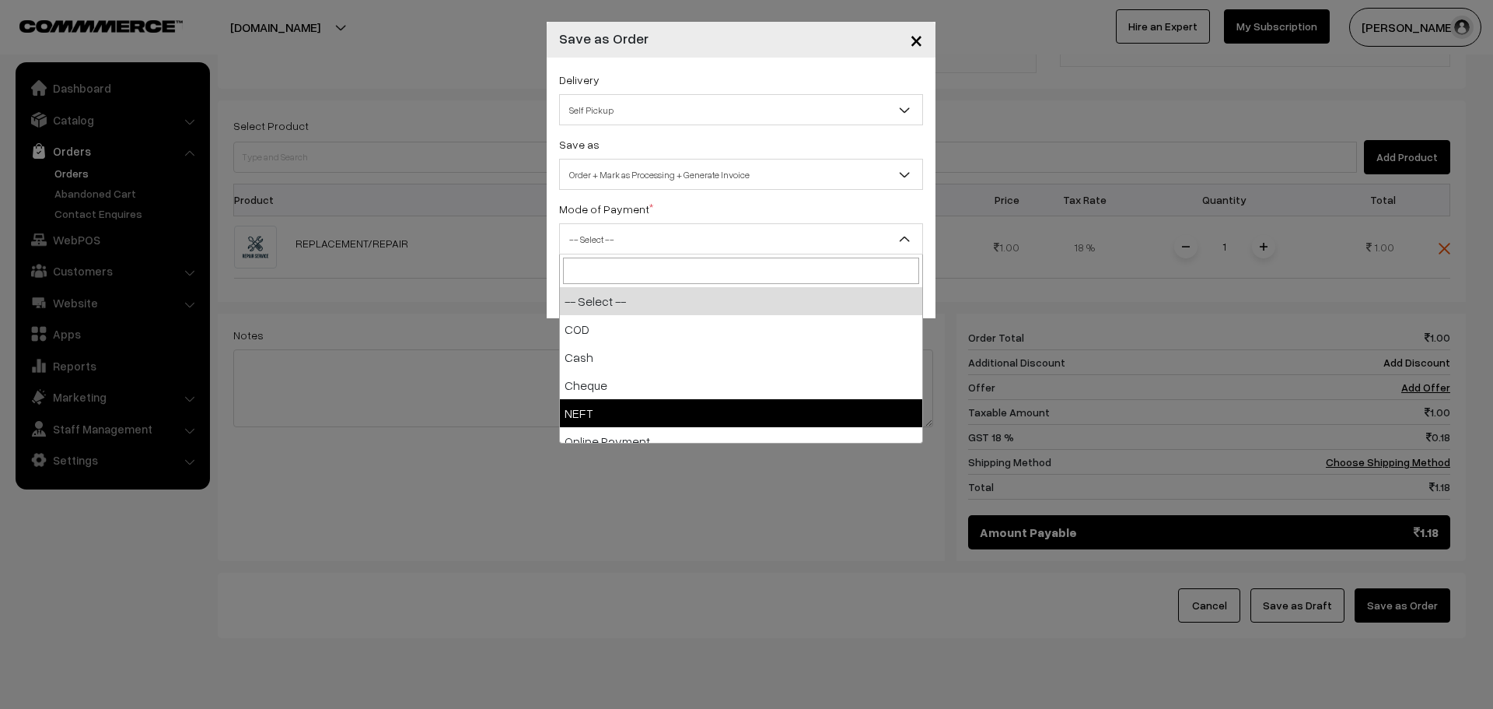
select select "4"
checkbox input "true"
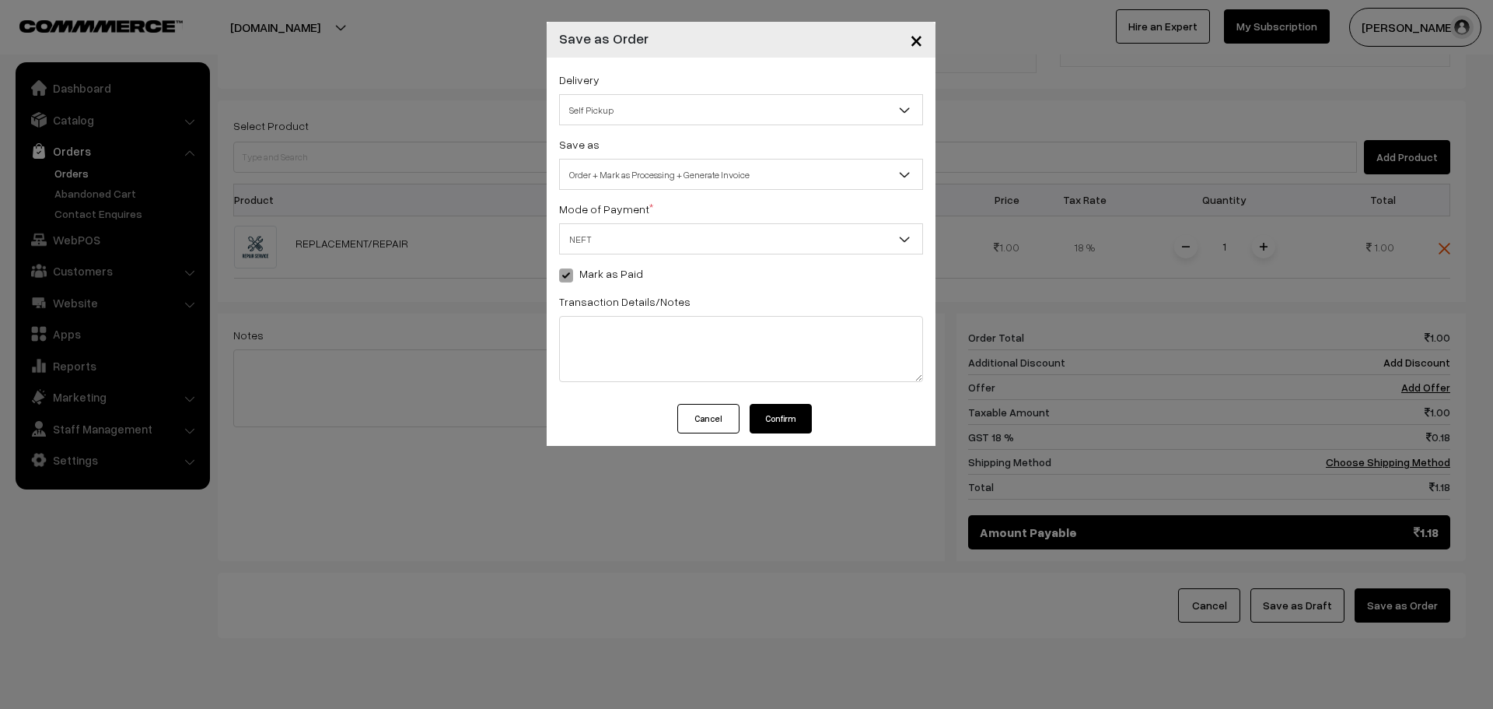
click at [801, 422] on button "Confirm" at bounding box center [781, 419] width 62 height 30
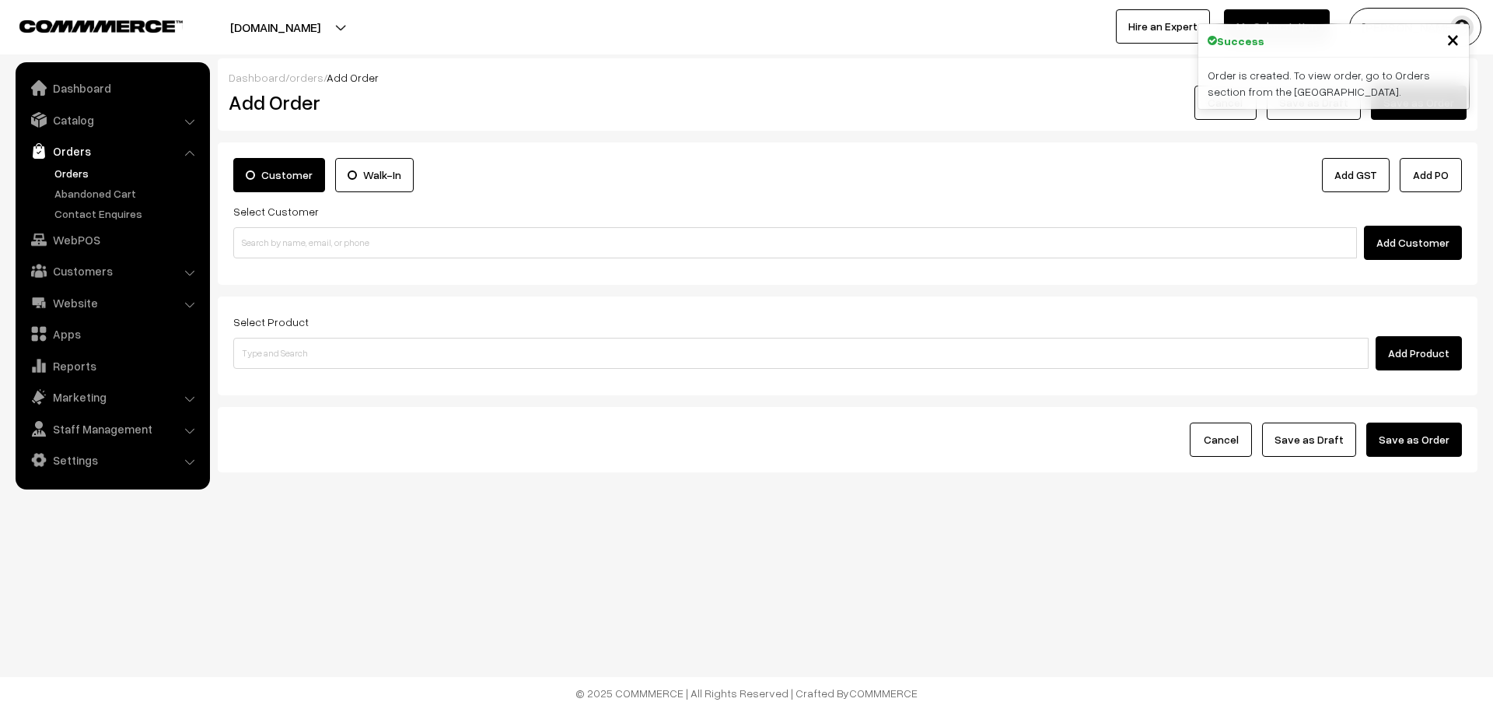
click at [75, 173] on link "Orders" at bounding box center [128, 173] width 154 height 16
